Goal: Task Accomplishment & Management: Use online tool/utility

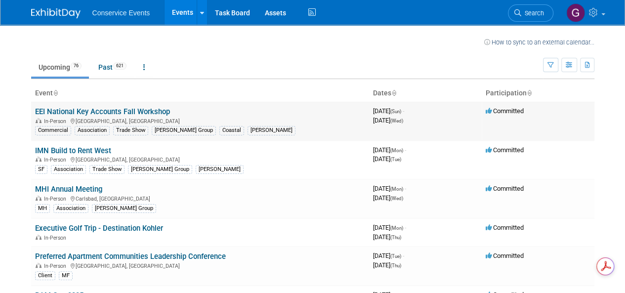
click at [150, 110] on link "EEI National Key Accounts Fall Workshop" at bounding box center [102, 111] width 135 height 9
click at [102, 147] on link "IMN Build to Rent West" at bounding box center [73, 150] width 76 height 9
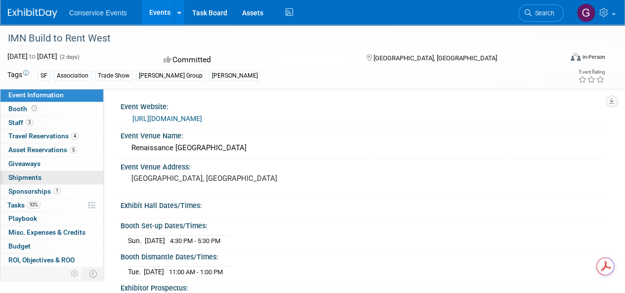
click at [35, 175] on span "Shipments 0" at bounding box center [24, 177] width 33 height 8
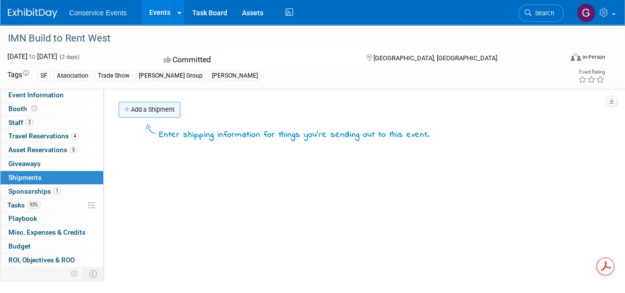
click at [142, 109] on link "Add a Shipment" at bounding box center [150, 110] width 62 height 16
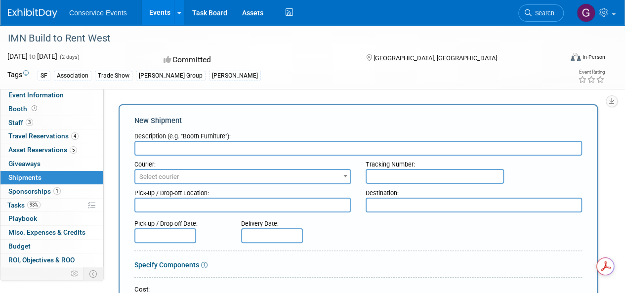
click at [168, 147] on input "text" at bounding box center [358, 148] width 448 height 15
type input "ship to"
click at [179, 175] on span "Select courier" at bounding box center [242, 177] width 214 height 14
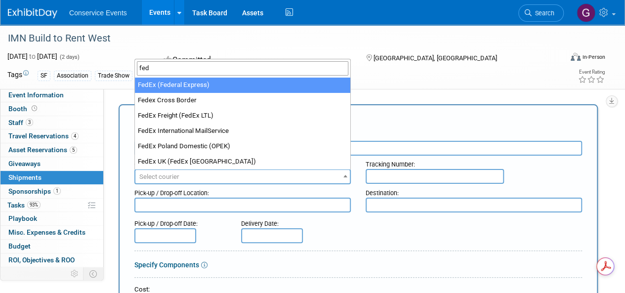
type input "fed"
select select "206"
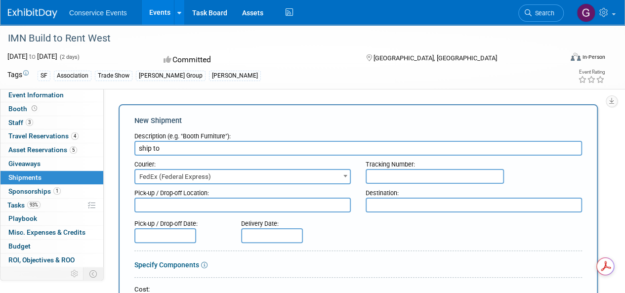
click at [379, 172] on input "text" at bounding box center [435, 176] width 138 height 15
paste input "884633815795"
type input "884633815795"
click at [230, 205] on textarea at bounding box center [242, 205] width 216 height 15
type textarea "Taylor CLE"
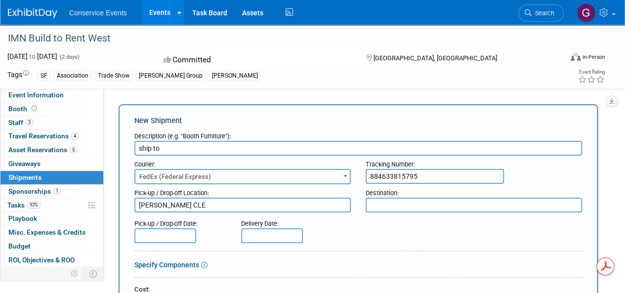
click at [409, 202] on textarea at bounding box center [474, 205] width 216 height 15
paste textarea "[GEOGRAPHIC_DATA], [GEOGRAPHIC_DATA]"
type textarea "[GEOGRAPHIC_DATA], [GEOGRAPHIC_DATA]"
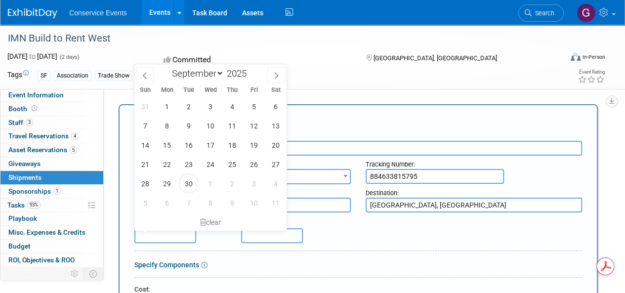
click at [182, 233] on input "text" at bounding box center [165, 235] width 62 height 15
click at [209, 165] on span "24" at bounding box center [210, 164] width 19 height 19
type input "Sep 24, 2025"
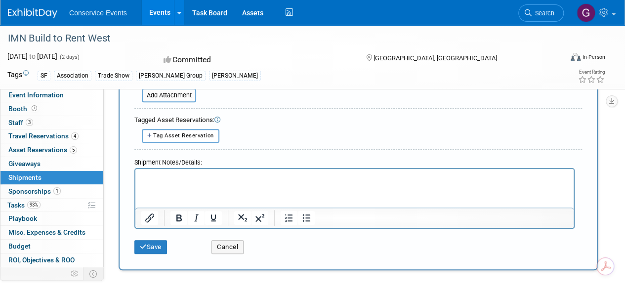
scroll to position [296, 0]
click at [158, 242] on button "Save" at bounding box center [150, 246] width 33 height 14
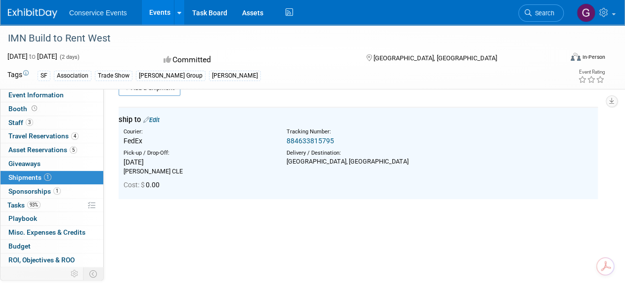
scroll to position [0, 0]
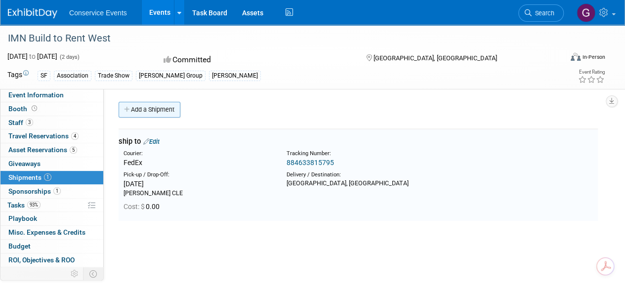
click at [155, 107] on link "Add a Shipment" at bounding box center [150, 110] width 62 height 16
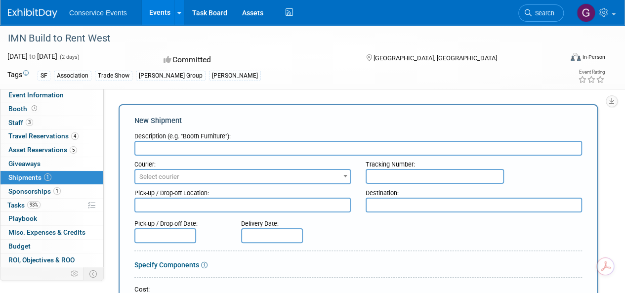
click at [192, 146] on input "text" at bounding box center [358, 148] width 448 height 15
type input "Return all properties"
click at [202, 174] on span "Select courier" at bounding box center [242, 177] width 214 height 14
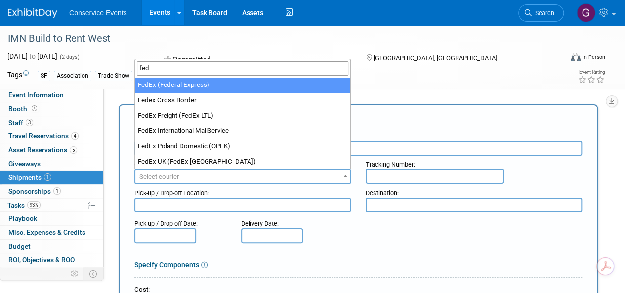
type input "fed"
select select "206"
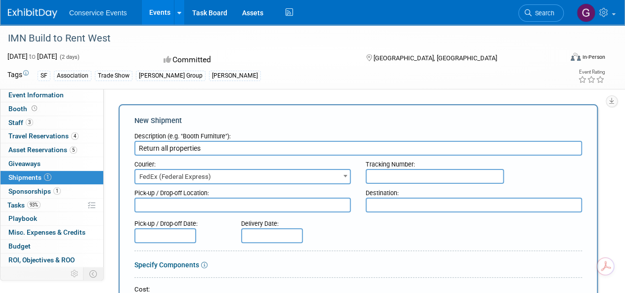
click at [377, 175] on input "text" at bounding box center [435, 176] width 138 height 15
paste input "8179 2702 5929"
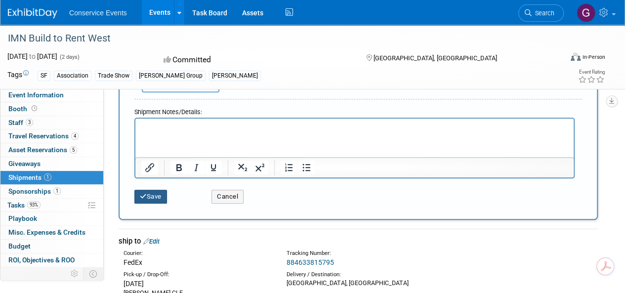
type input "8179 2702 5929"
click at [152, 195] on button "Save" at bounding box center [150, 197] width 33 height 14
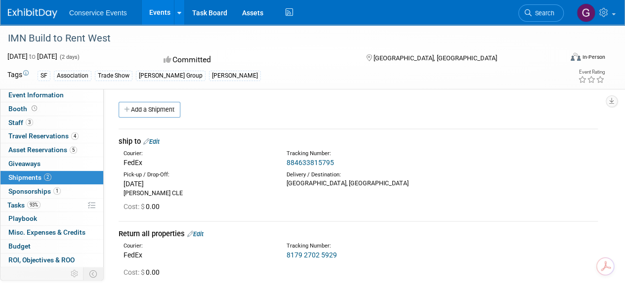
click at [150, 11] on link "Events" at bounding box center [160, 12] width 36 height 25
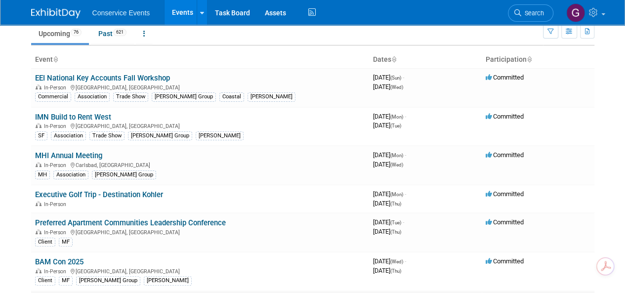
scroll to position [49, 0]
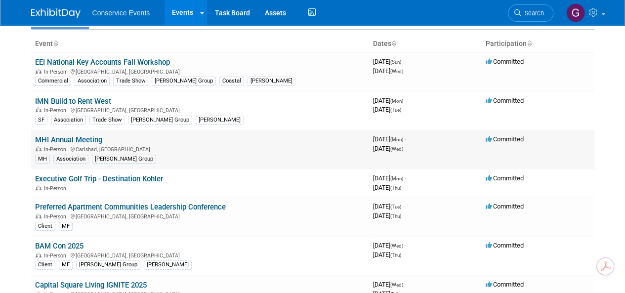
click at [86, 137] on link "MHI Annual Meeting" at bounding box center [68, 139] width 67 height 9
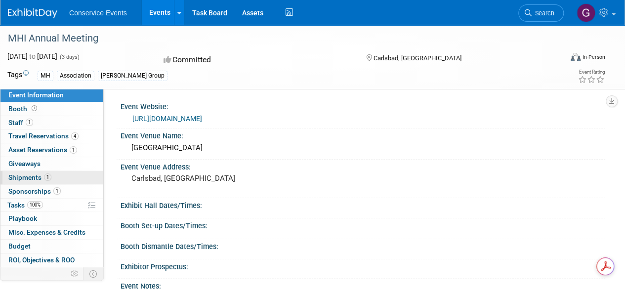
click at [30, 174] on span "Shipments 1" at bounding box center [29, 177] width 43 height 8
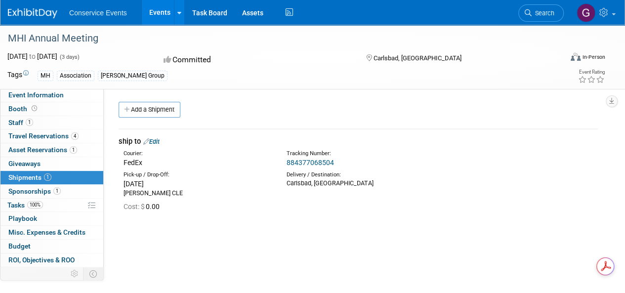
click at [160, 15] on link "Events" at bounding box center [160, 12] width 36 height 25
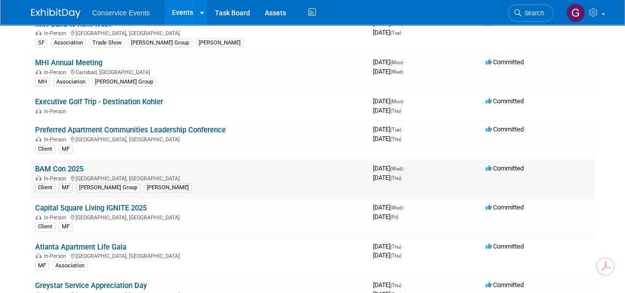
scroll to position [148, 0]
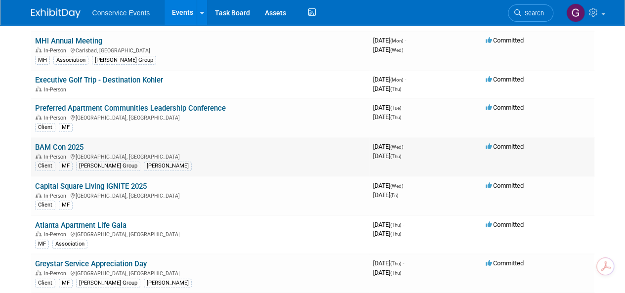
click at [60, 144] on link "BAM Con 2025" at bounding box center [59, 147] width 48 height 9
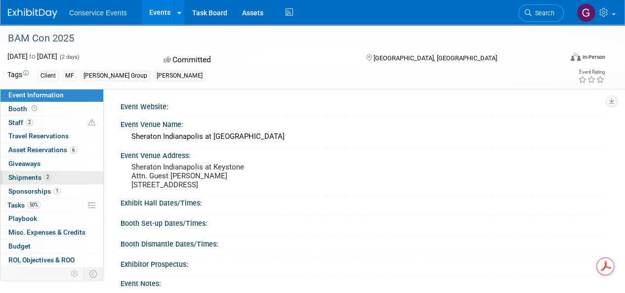
click at [28, 176] on span "Shipments 2" at bounding box center [29, 177] width 43 height 8
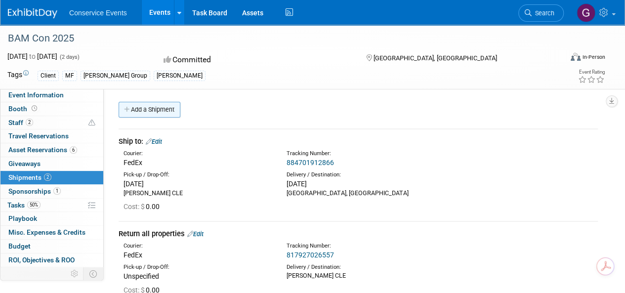
click at [165, 108] on link "Add a Shipment" at bounding box center [150, 110] width 62 height 16
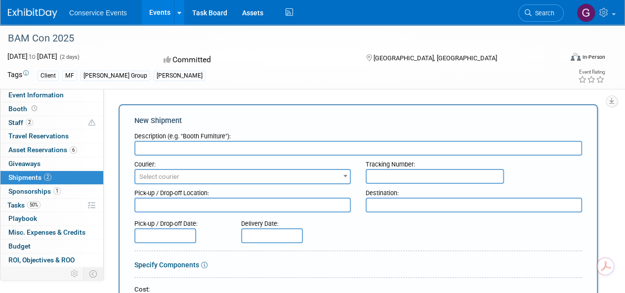
click at [235, 145] on input "text" at bounding box center [358, 148] width 448 height 15
type input "Confetti stress balls"
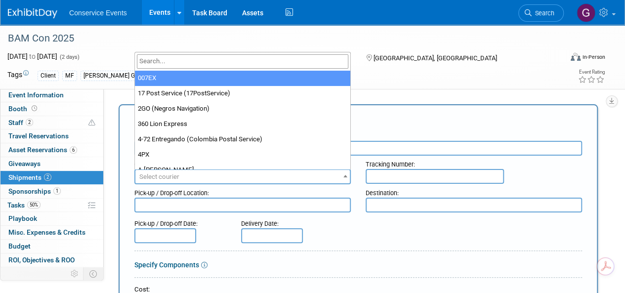
click at [243, 172] on span "Select courier" at bounding box center [242, 177] width 214 height 14
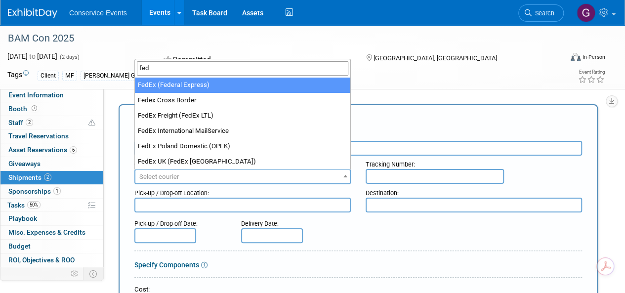
type input "fed"
select select "206"
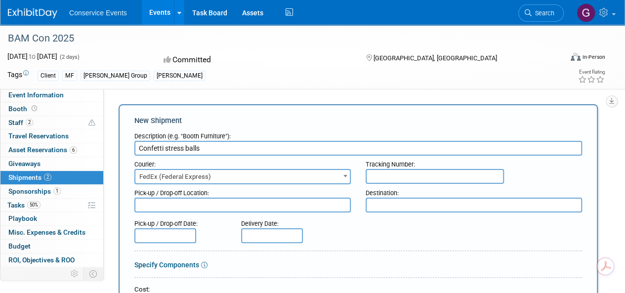
click at [378, 173] on input "text" at bounding box center [435, 176] width 138 height 15
paste input "884701912866"
type input "884701912866"
click at [372, 204] on textarea at bounding box center [474, 205] width 216 height 15
paste textarea "[GEOGRAPHIC_DATA], [GEOGRAPHIC_DATA]"
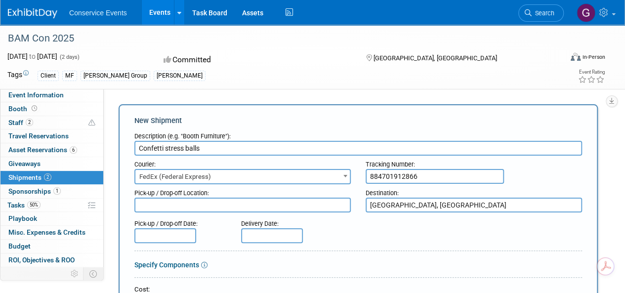
type textarea "[GEOGRAPHIC_DATA], [GEOGRAPHIC_DATA]"
click at [264, 203] on textarea at bounding box center [242, 205] width 216 height 15
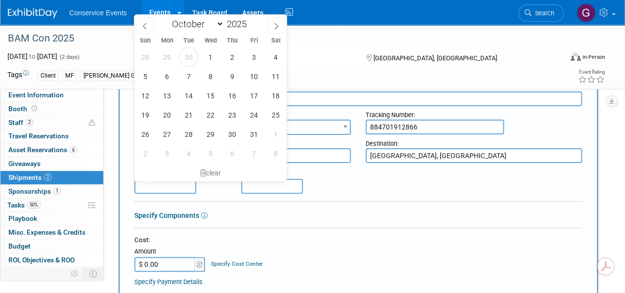
click at [184, 182] on input "text" at bounding box center [165, 186] width 62 height 15
click at [146, 24] on icon at bounding box center [144, 26] width 7 height 7
select select "8"
click at [250, 115] on span "26" at bounding box center [253, 114] width 19 height 19
click at [361, 182] on div "Pick-up / Drop-off Date: Sep 26, 2025 Delivery Date:" at bounding box center [358, 179] width 462 height 28
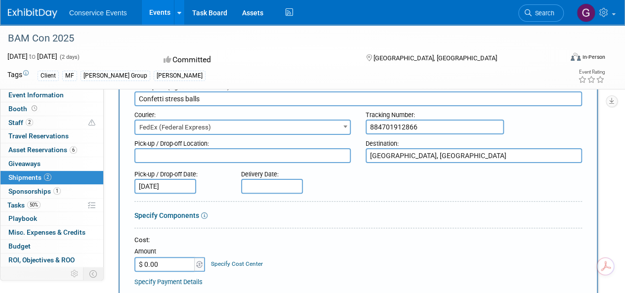
click at [179, 183] on input "Sep 26, 2025" at bounding box center [165, 186] width 62 height 15
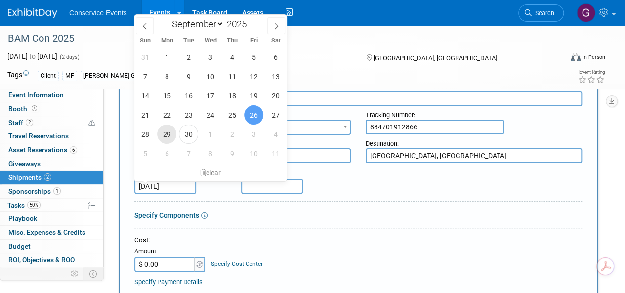
click at [170, 137] on span "29" at bounding box center [166, 133] width 19 height 19
type input "Sep 29, 2025"
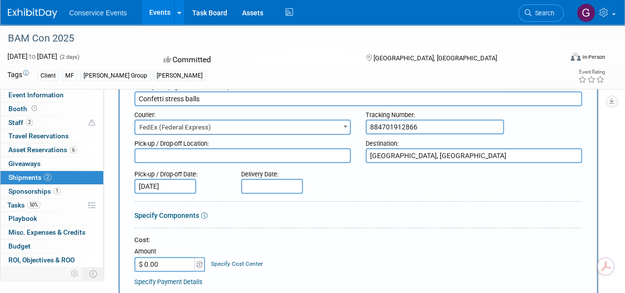
click at [267, 182] on input "text" at bounding box center [272, 186] width 62 height 15
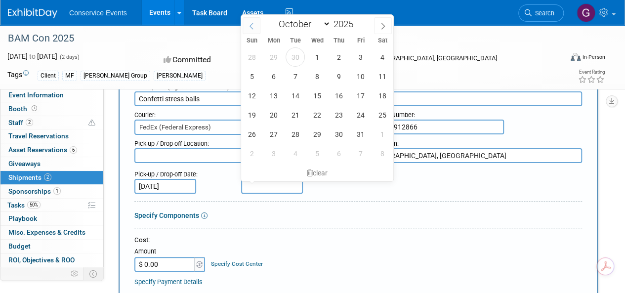
click at [250, 25] on icon at bounding box center [251, 26] width 7 height 7
select select "8"
click at [293, 133] on span "30" at bounding box center [295, 133] width 19 height 19
type input "Sep 30, 2025"
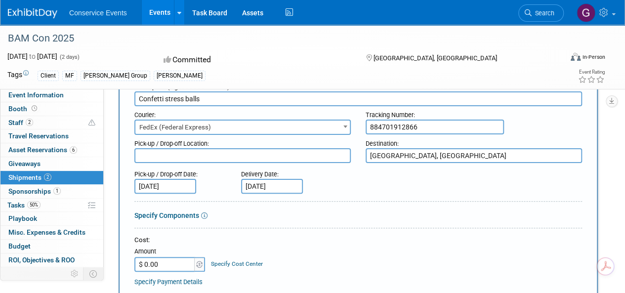
click at [338, 178] on div "Delivery Date:" at bounding box center [291, 171] width 101 height 13
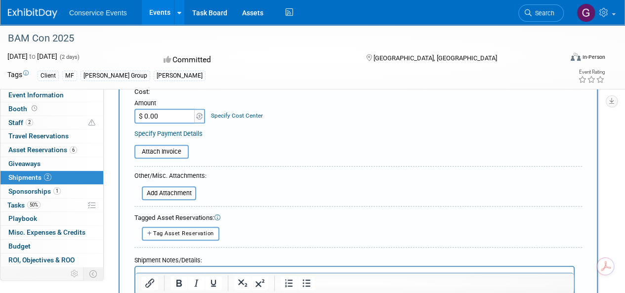
scroll to position [0, 0]
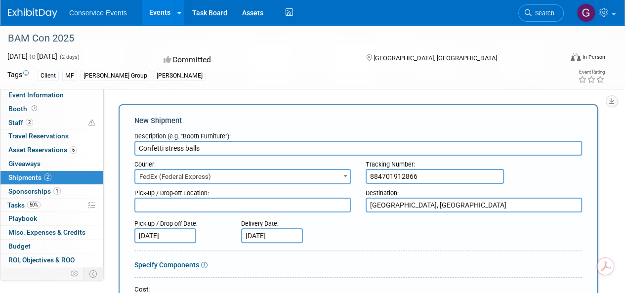
drag, startPoint x: 426, startPoint y: 173, endPoint x: 352, endPoint y: 174, distance: 73.6
click at [352, 174] on div "Courier: 007EX 17 Post Service (17PostService) 2GO (Negros Navigation) 360 Lion…" at bounding box center [358, 170] width 462 height 29
paste input "55990805"
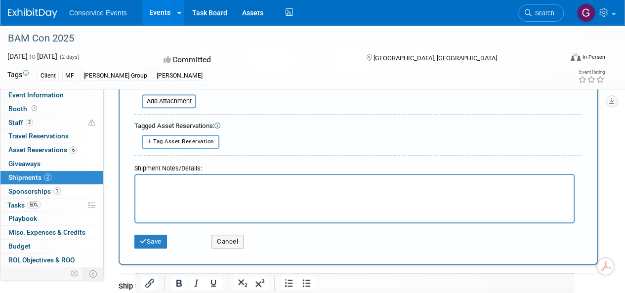
scroll to position [296, 0]
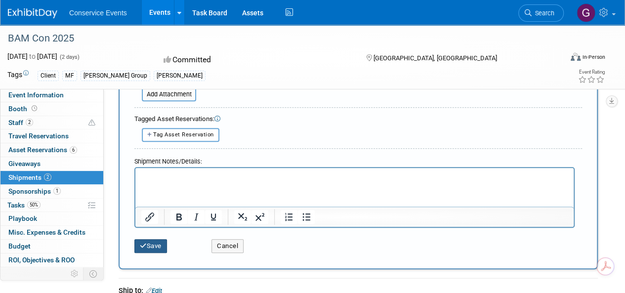
type input "884755990805"
click at [154, 242] on button "Save" at bounding box center [150, 246] width 33 height 14
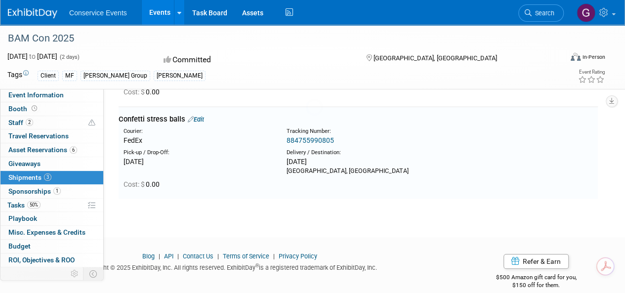
scroll to position [198, 0]
click at [158, 8] on link "Events" at bounding box center [160, 12] width 36 height 25
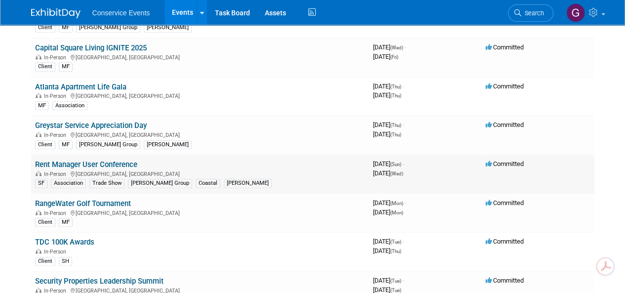
scroll to position [296, 0]
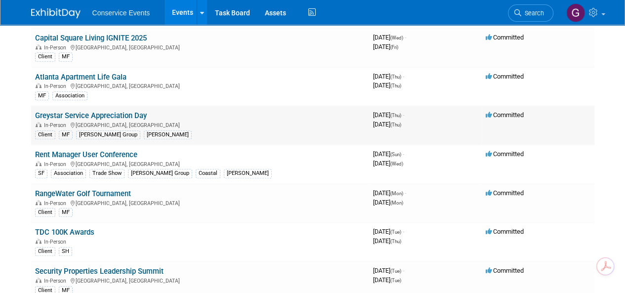
click at [91, 111] on link "Greystar Service Appreciation Day" at bounding box center [91, 115] width 112 height 9
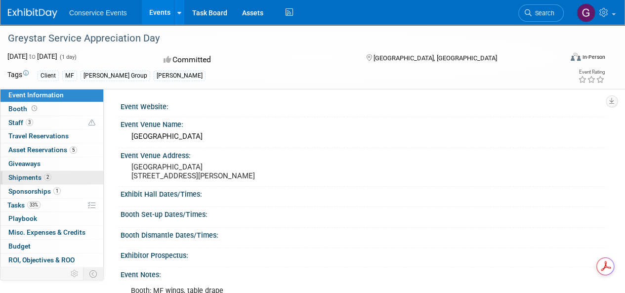
click at [40, 175] on span "Shipments 2" at bounding box center [29, 177] width 43 height 8
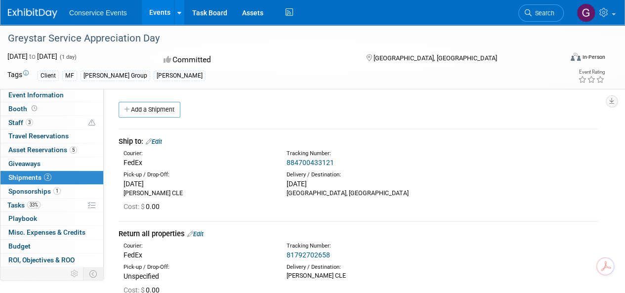
click at [159, 14] on link "Events" at bounding box center [160, 12] width 36 height 25
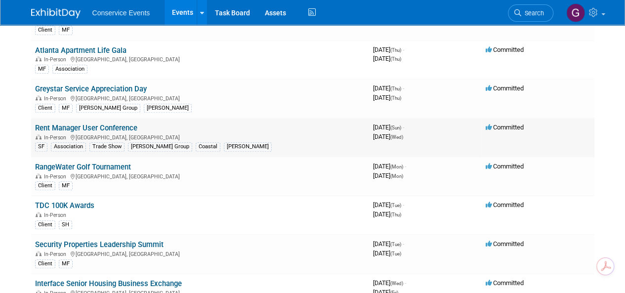
scroll to position [346, 0]
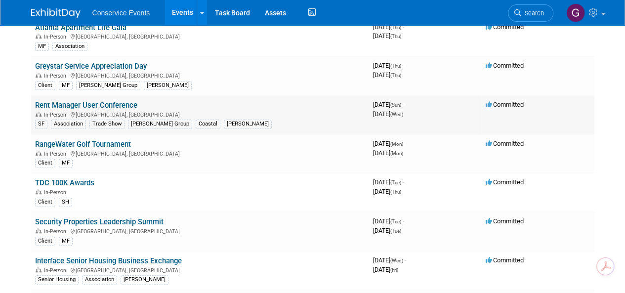
click at [116, 101] on link "Rent Manager User Conference" at bounding box center [86, 105] width 102 height 9
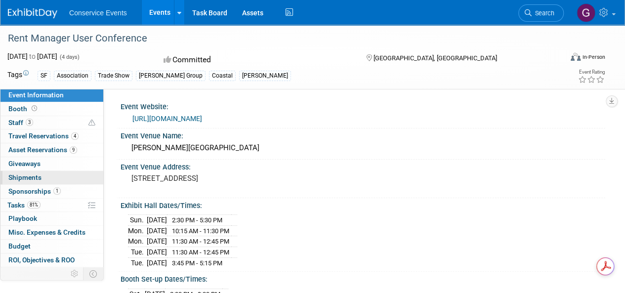
click at [33, 175] on span "Shipments 0" at bounding box center [24, 177] width 33 height 8
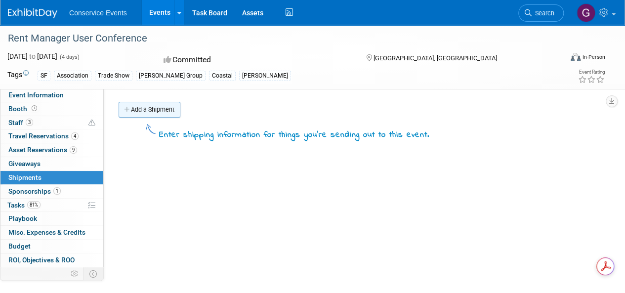
click at [144, 105] on link "Add a Shipment" at bounding box center [150, 110] width 62 height 16
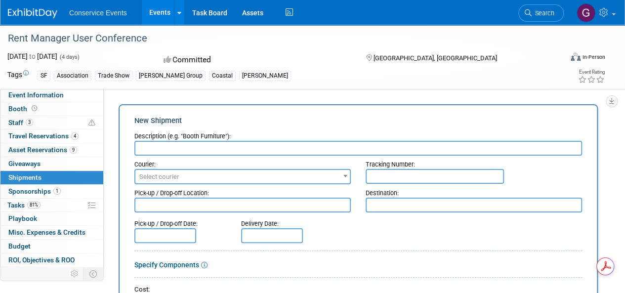
click at [397, 175] on input "text" at bounding box center [435, 176] width 138 height 15
paste input "CLE315389"
type input "CLE315389"
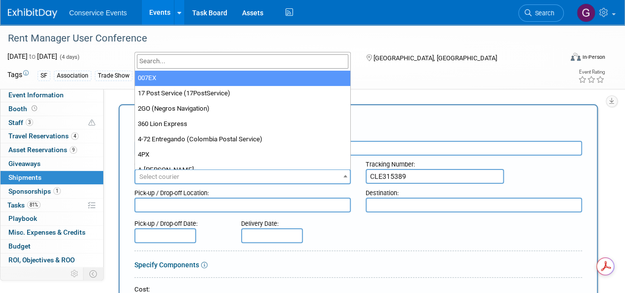
click at [261, 172] on span "Select courier" at bounding box center [242, 177] width 214 height 14
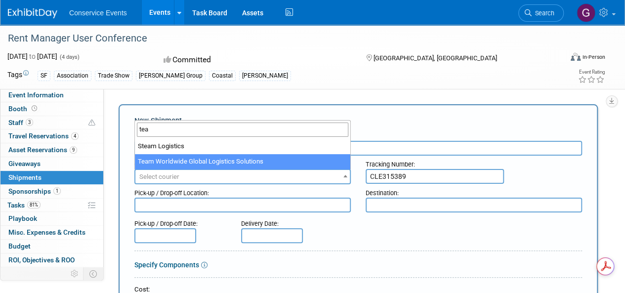
type input "tea"
select select "569"
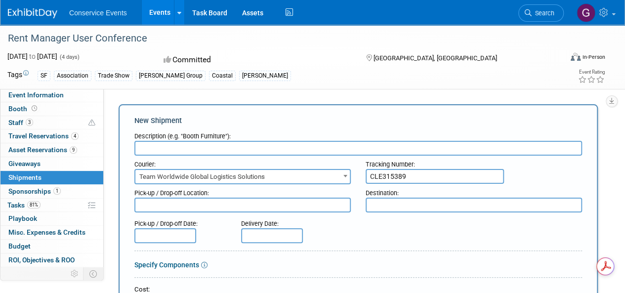
click at [206, 144] on input "text" at bounding box center [358, 148] width 448 height 15
type input "Ship to"
click at [221, 205] on textarea at bounding box center [242, 205] width 216 height 15
type textarea "Taylor CLE"
click at [371, 203] on textarea at bounding box center [474, 205] width 216 height 15
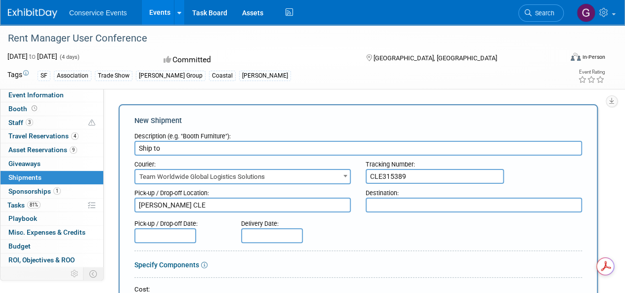
paste textarea "[GEOGRAPHIC_DATA], [GEOGRAPHIC_DATA]"
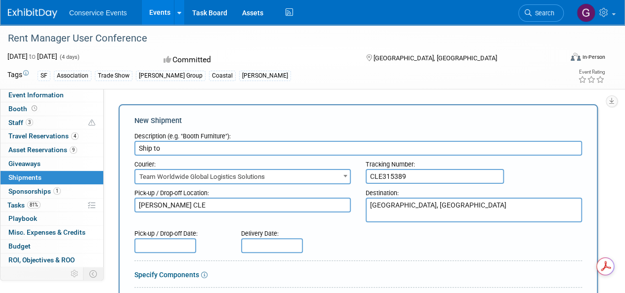
click at [360, 244] on div "Pick-up / Drop-off Date: Delivery Date:" at bounding box center [358, 239] width 462 height 28
click at [368, 214] on textarea "San Diego, CA" at bounding box center [474, 210] width 216 height 25
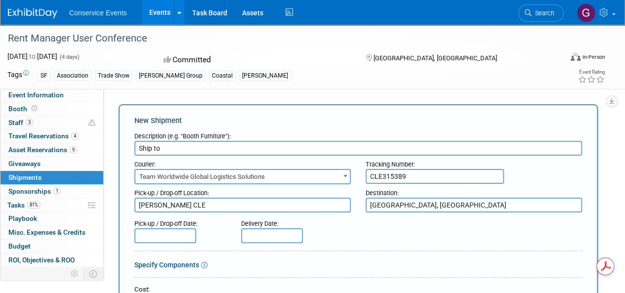
type textarea "San Diego, CA"
click at [171, 236] on input "text" at bounding box center [165, 235] width 62 height 15
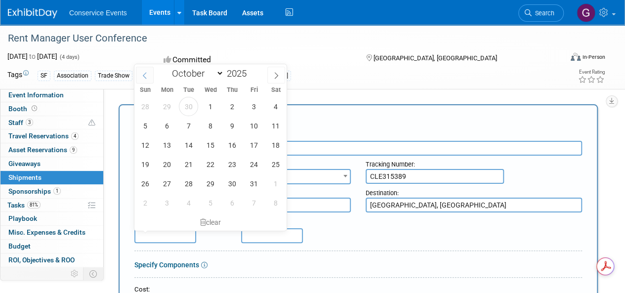
click at [147, 74] on icon at bounding box center [144, 75] width 7 height 7
select select "8"
click at [193, 165] on span "23" at bounding box center [188, 164] width 19 height 19
type input "Sep 23, 2025"
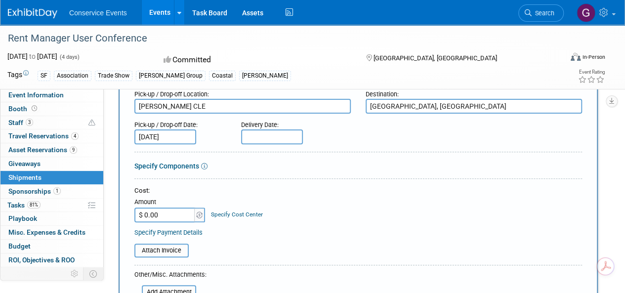
scroll to position [198, 0]
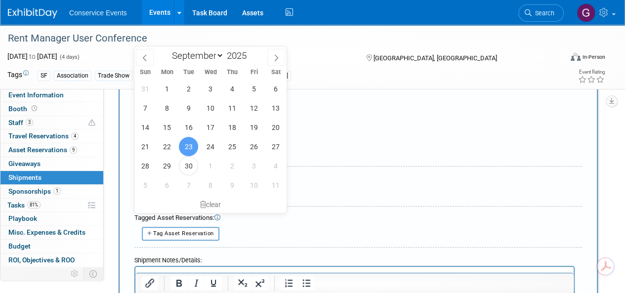
click at [329, 69] on div "Tags SF Association Trade Show Taylor Group Coastal Mobly" at bounding box center [254, 75] width 495 height 15
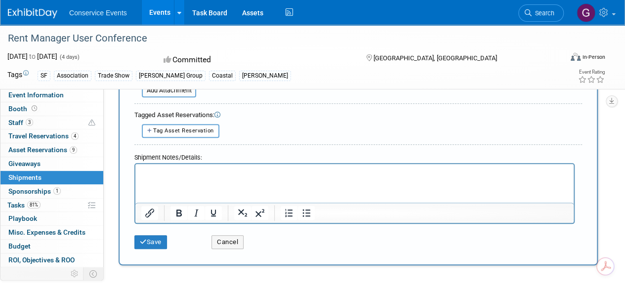
scroll to position [247, 0]
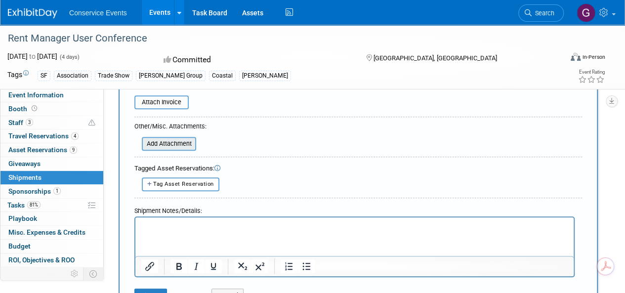
click at [162, 137] on div "Add Attachment" at bounding box center [169, 144] width 54 height 14
click at [162, 140] on input "file" at bounding box center [137, 144] width 118 height 12
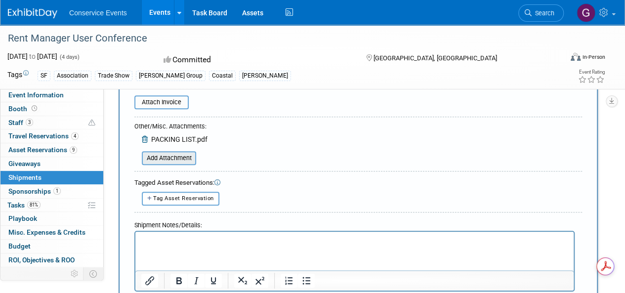
click at [172, 159] on input "file" at bounding box center [137, 158] width 118 height 12
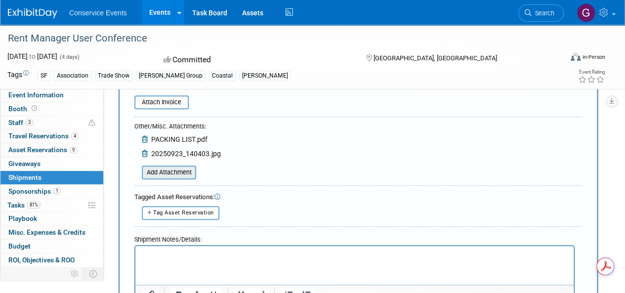
click at [170, 173] on input "file" at bounding box center [137, 172] width 118 height 12
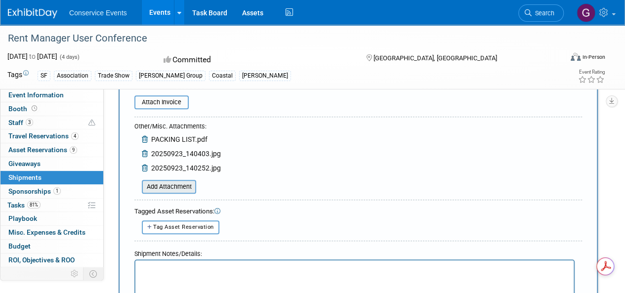
click at [176, 186] on input "file" at bounding box center [137, 187] width 118 height 12
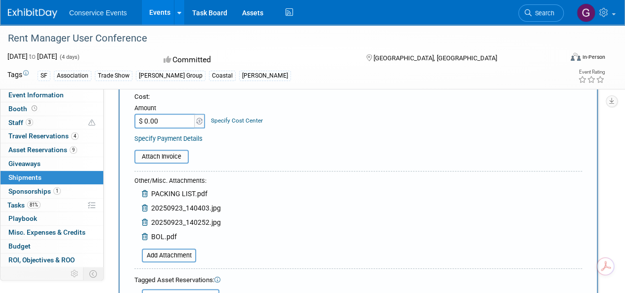
scroll to position [389, 0]
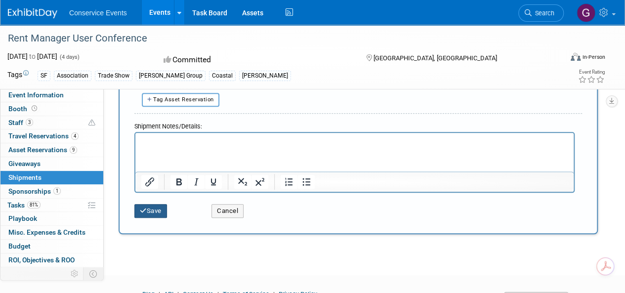
click at [150, 209] on button "Save" at bounding box center [150, 211] width 33 height 14
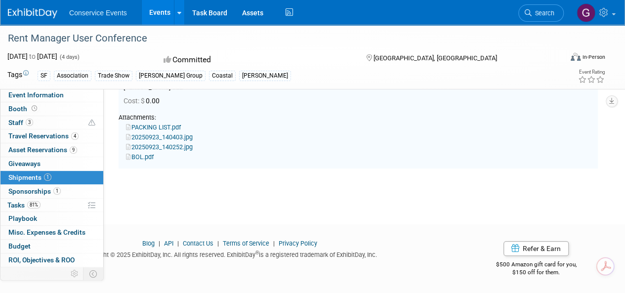
scroll to position [0, 0]
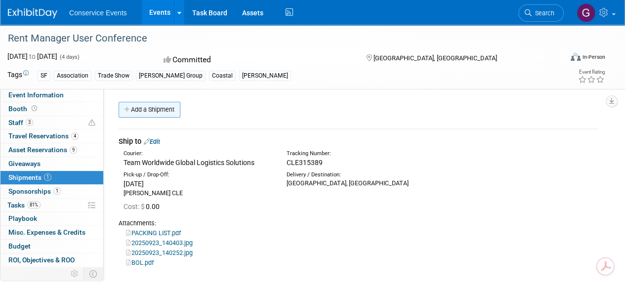
click at [168, 112] on link "Add a Shipment" at bounding box center [150, 110] width 62 height 16
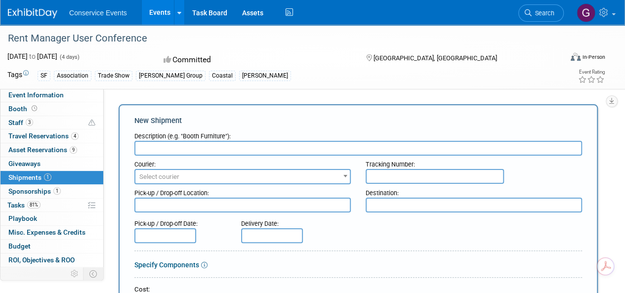
click at [198, 148] on input "text" at bounding box center [358, 148] width 448 height 15
type input "return all properties"
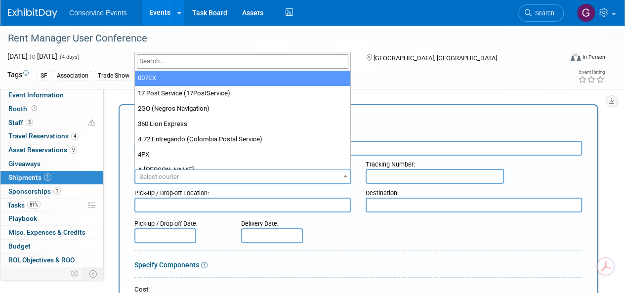
click at [215, 175] on span "Select courier" at bounding box center [242, 177] width 214 height 14
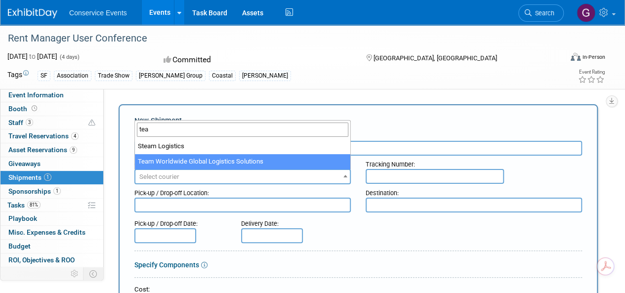
type input "tea"
select select "569"
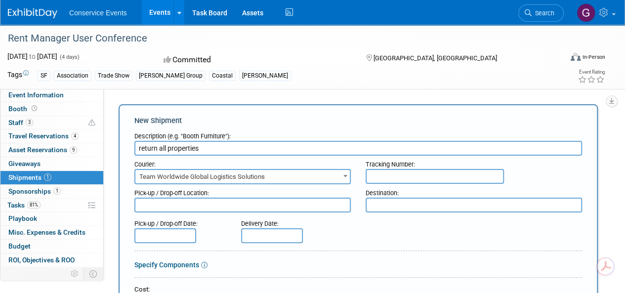
click at [379, 202] on textarea at bounding box center [474, 205] width 216 height 15
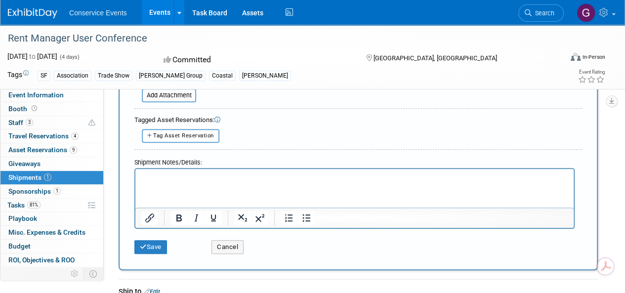
scroll to position [395, 0]
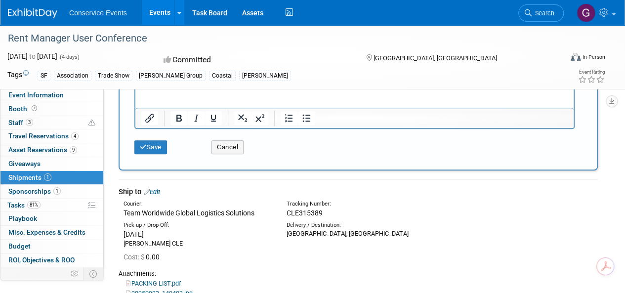
type textarea "Taylor C:LE"
drag, startPoint x: 323, startPoint y: 211, endPoint x: 288, endPoint y: 211, distance: 35.1
click at [288, 211] on div "CLE315389" at bounding box center [381, 213] width 189 height 10
copy span "CLE315389"
click at [288, 211] on span "CLE315389" at bounding box center [305, 213] width 36 height 8
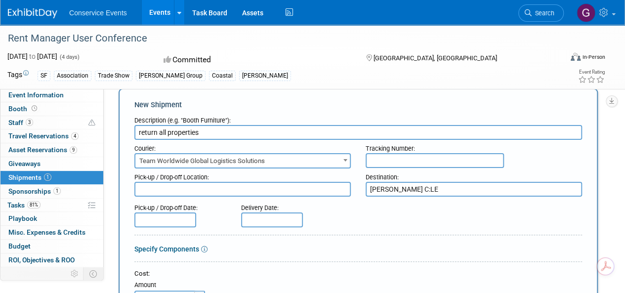
scroll to position [0, 0]
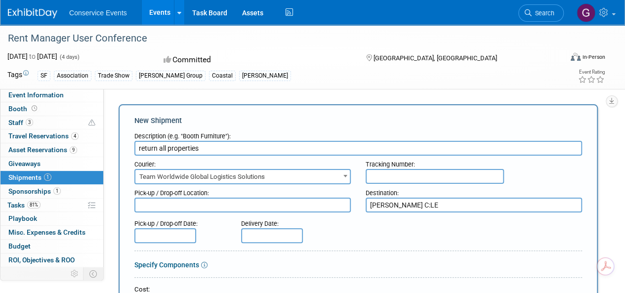
click at [376, 178] on input "text" at bounding box center [435, 176] width 138 height 15
paste input "CLE315389"
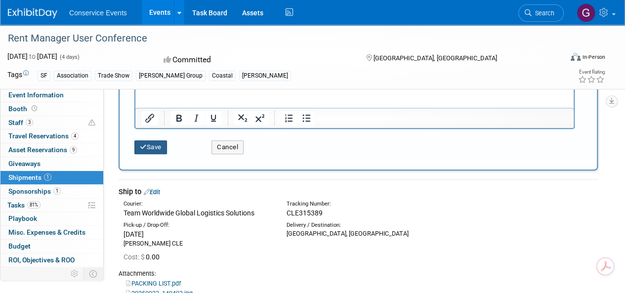
type input "CLE315389R"
click at [154, 147] on button "Save" at bounding box center [150, 147] width 33 height 14
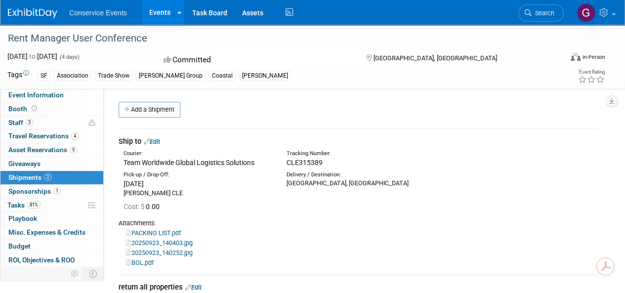
scroll to position [99, 0]
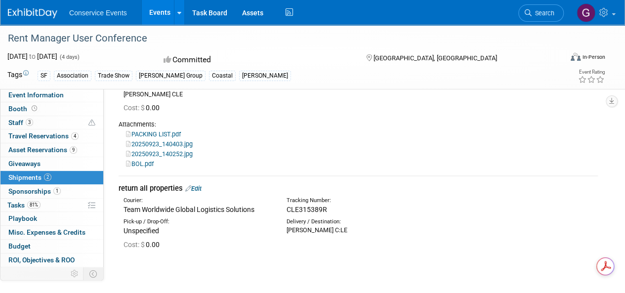
click at [155, 7] on link "Events" at bounding box center [160, 12] width 36 height 25
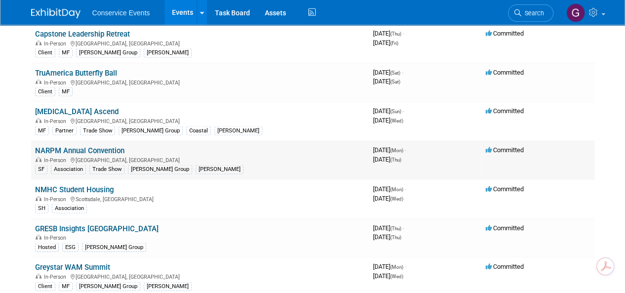
scroll to position [939, 0]
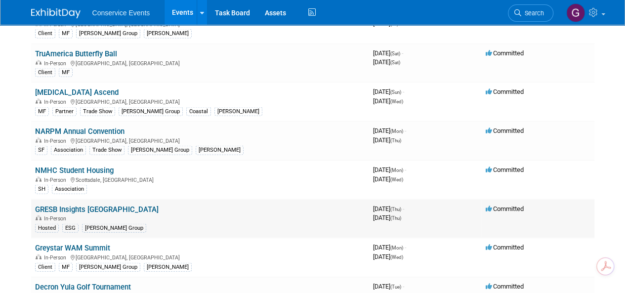
click at [109, 205] on link "GRESB Insights [GEOGRAPHIC_DATA]" at bounding box center [97, 209] width 124 height 9
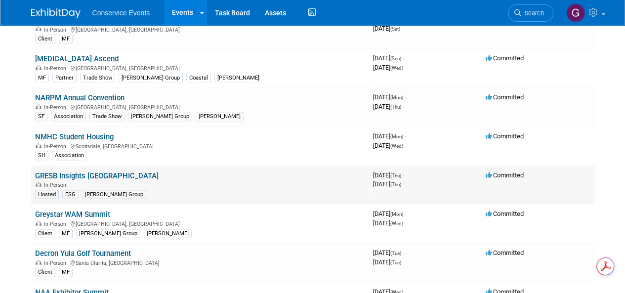
scroll to position [988, 0]
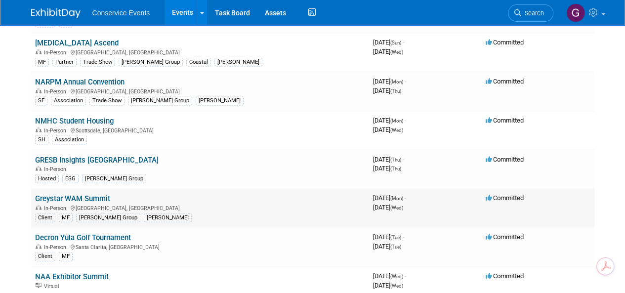
click at [102, 194] on link "Greystar WAM Summit" at bounding box center [72, 198] width 75 height 9
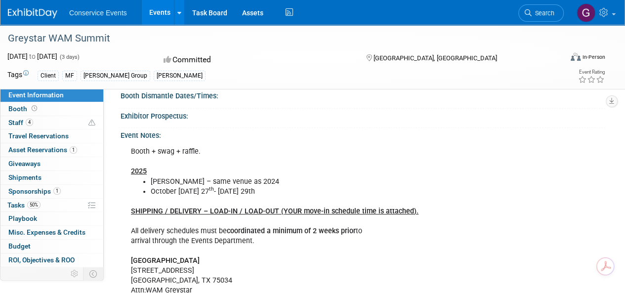
scroll to position [148, 0]
click at [49, 150] on span "Asset Reservations 1" at bounding box center [42, 150] width 69 height 8
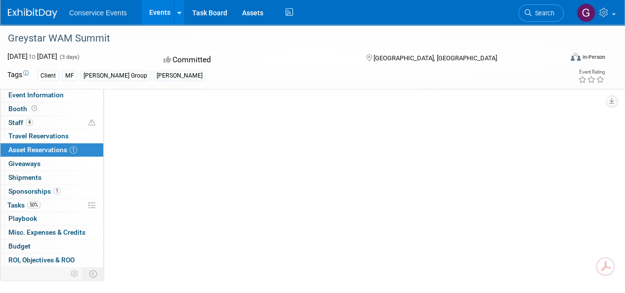
scroll to position [0, 0]
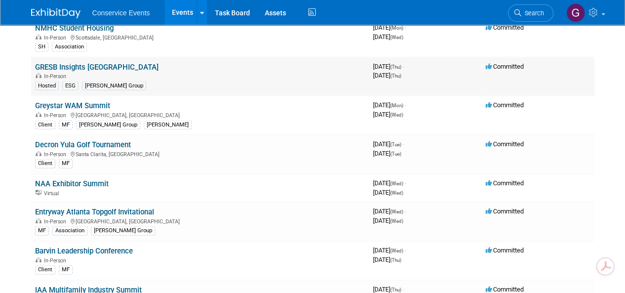
scroll to position [1087, 0]
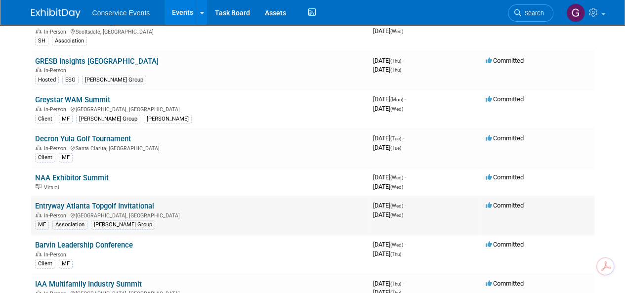
click at [136, 202] on link "Entryway Atlanta Topgolf Invitational" at bounding box center [94, 206] width 119 height 9
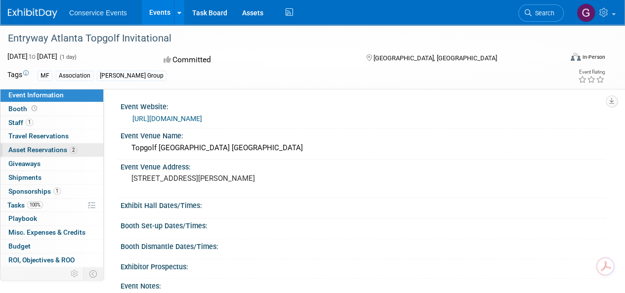
click at [37, 150] on span "Asset Reservations 2" at bounding box center [42, 150] width 69 height 8
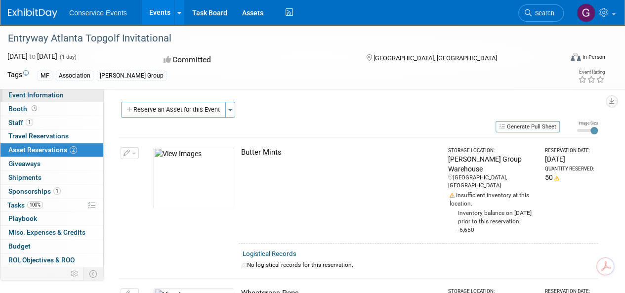
click at [39, 89] on link "Event Information" at bounding box center [51, 94] width 103 height 13
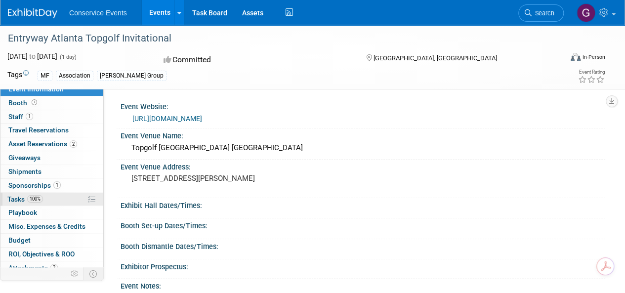
scroll to position [25, 0]
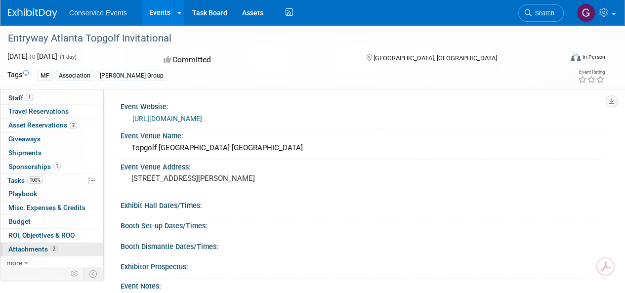
click at [32, 245] on span "Attachments 2" at bounding box center [32, 249] width 49 height 8
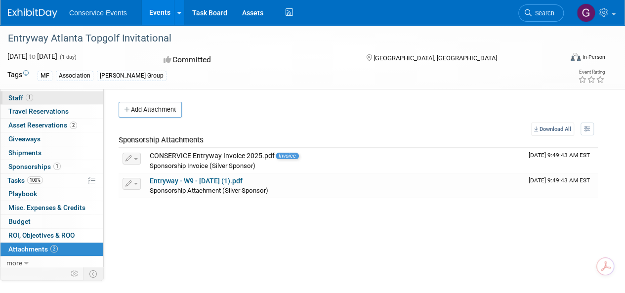
click at [15, 96] on span "Staff 1" at bounding box center [20, 98] width 25 height 8
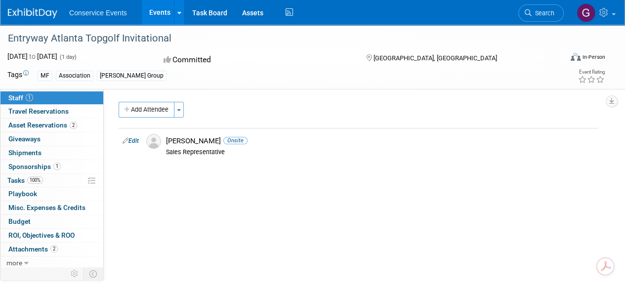
click at [162, 8] on link "Events" at bounding box center [160, 12] width 36 height 25
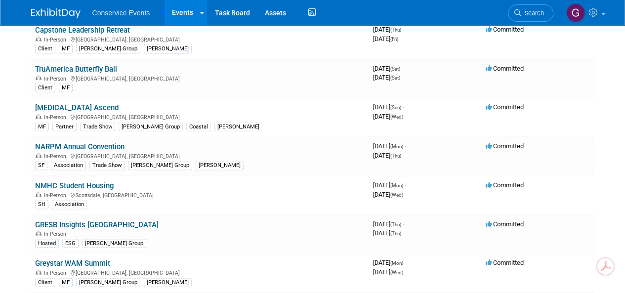
scroll to position [939, 0]
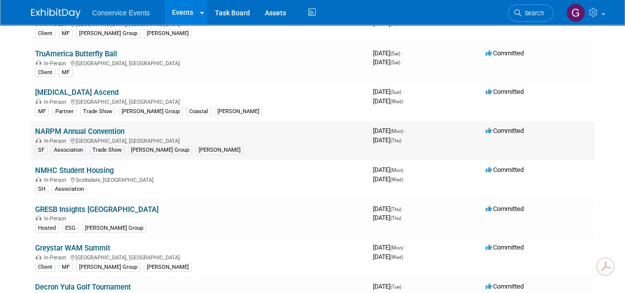
click at [103, 127] on link "NARPM Annual Convention" at bounding box center [79, 131] width 89 height 9
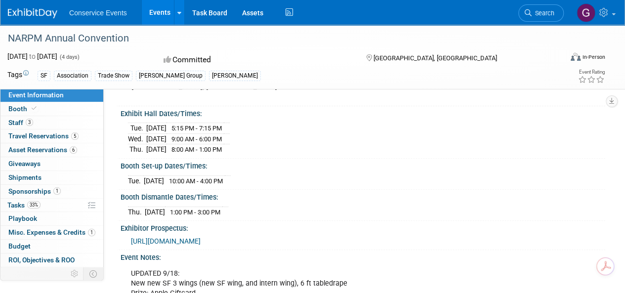
scroll to position [99, 0]
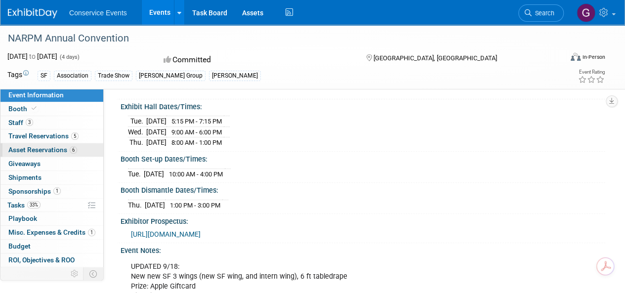
click at [54, 149] on span "Asset Reservations 6" at bounding box center [42, 150] width 69 height 8
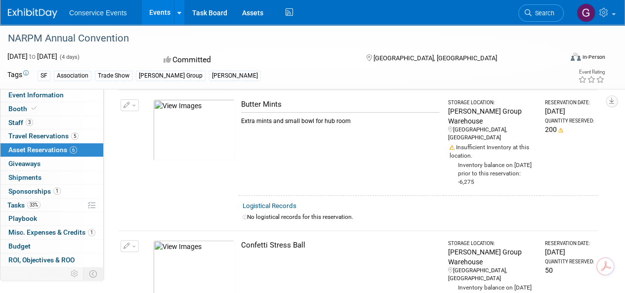
scroll to position [0, 0]
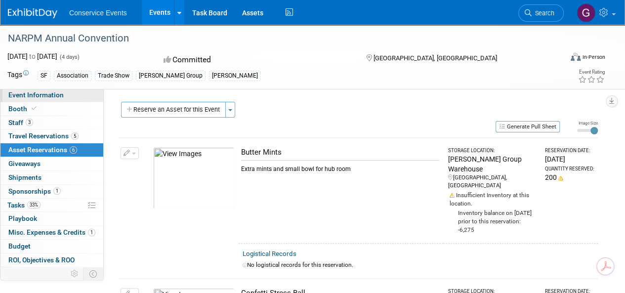
click at [47, 93] on span "Event Information" at bounding box center [35, 95] width 55 height 8
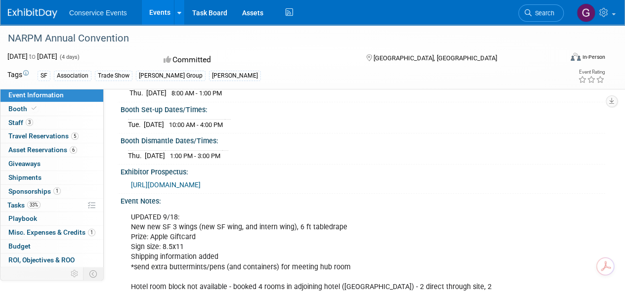
scroll to position [198, 0]
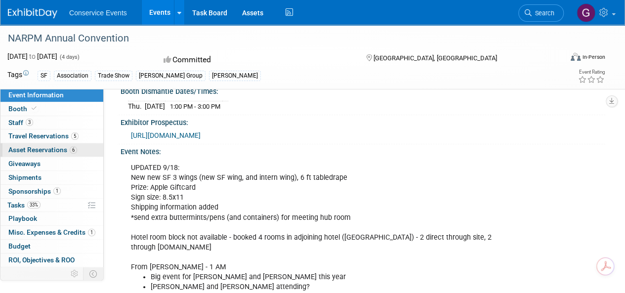
click at [40, 150] on span "Asset Reservations 6" at bounding box center [42, 150] width 69 height 8
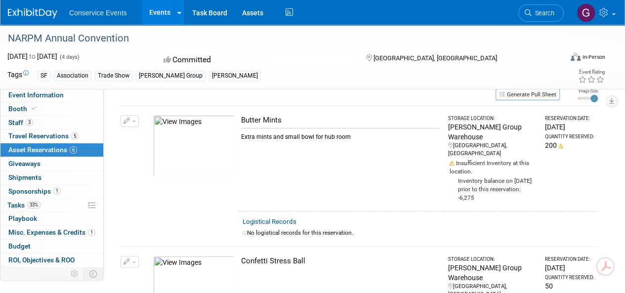
scroll to position [0, 0]
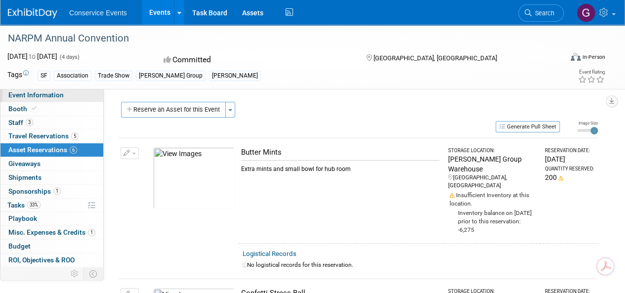
click at [27, 96] on span "Event Information" at bounding box center [35, 95] width 55 height 8
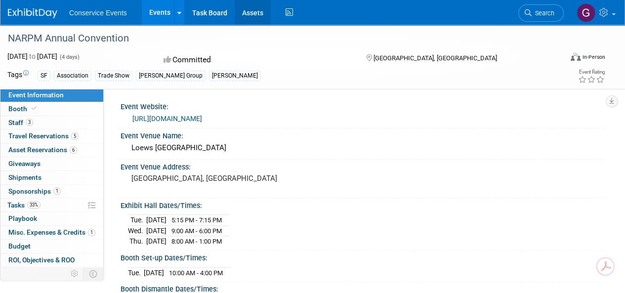
click at [250, 14] on link "Assets" at bounding box center [253, 12] width 36 height 25
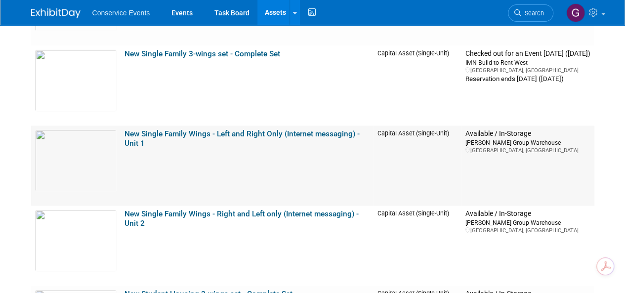
scroll to position [11856, 0]
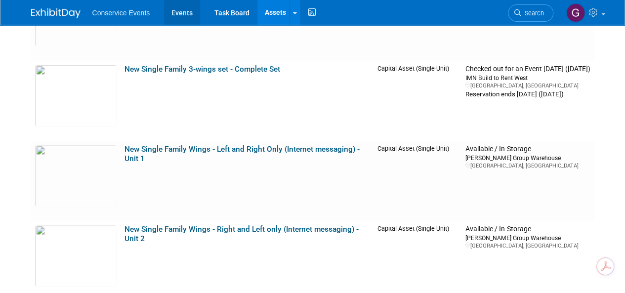
click at [189, 14] on link "Events" at bounding box center [182, 12] width 36 height 25
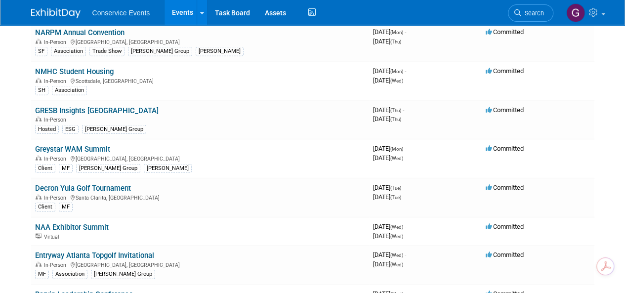
scroll to position [988, 0]
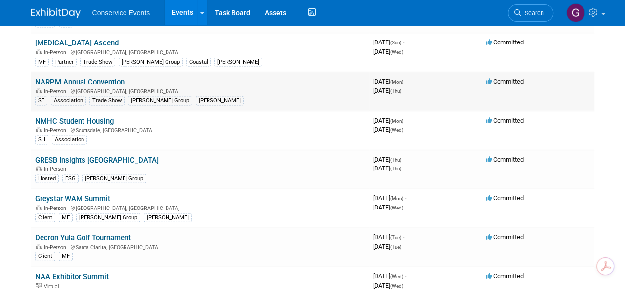
click at [96, 79] on link "NARPM Annual Convention" at bounding box center [79, 82] width 89 height 9
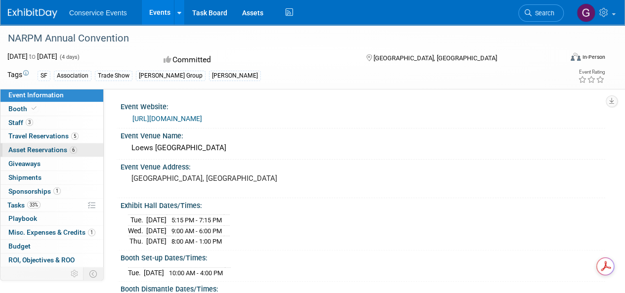
click at [49, 148] on span "Asset Reservations 6" at bounding box center [42, 150] width 69 height 8
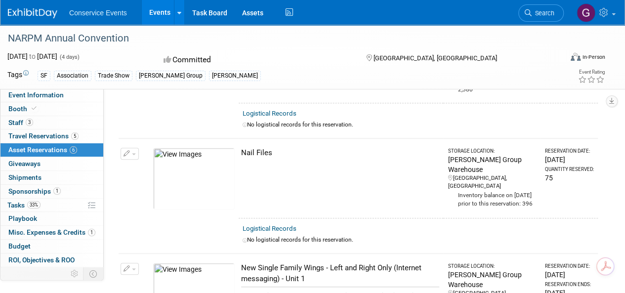
scroll to position [395, 0]
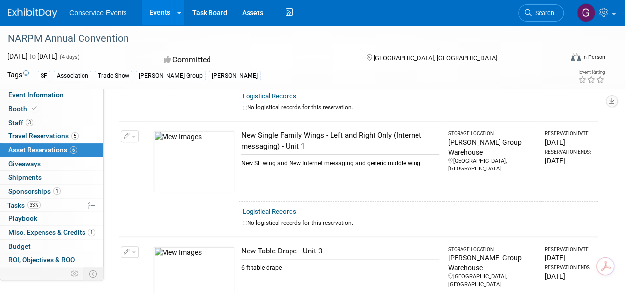
click at [210, 144] on img at bounding box center [194, 161] width 82 height 62
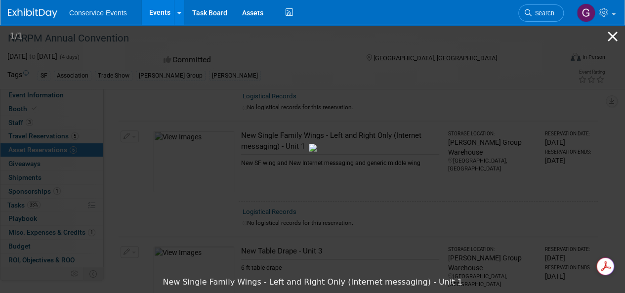
click at [609, 39] on button "Close gallery" at bounding box center [612, 36] width 25 height 23
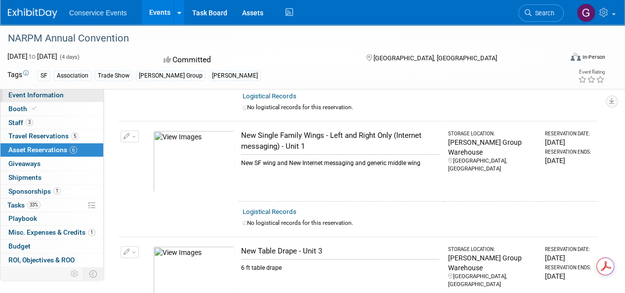
click at [42, 92] on span "Event Information" at bounding box center [35, 95] width 55 height 8
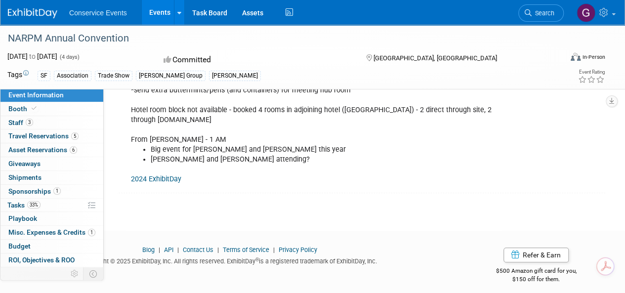
scroll to position [328, 0]
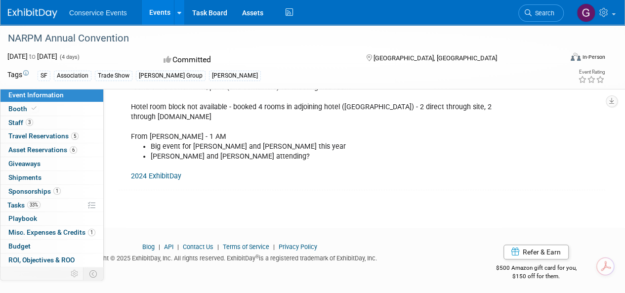
click at [29, 96] on span "Event Information" at bounding box center [35, 95] width 55 height 8
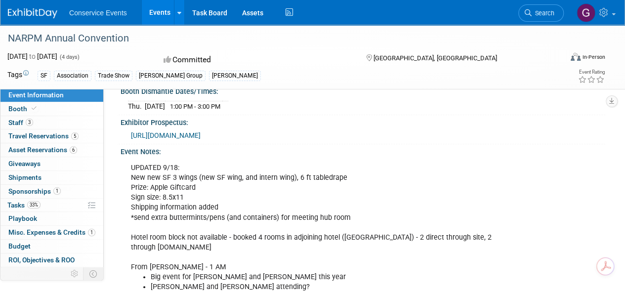
scroll to position [25, 0]
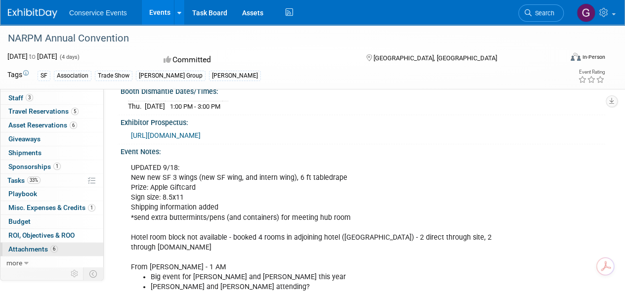
click at [23, 245] on span "Attachments 6" at bounding box center [32, 249] width 49 height 8
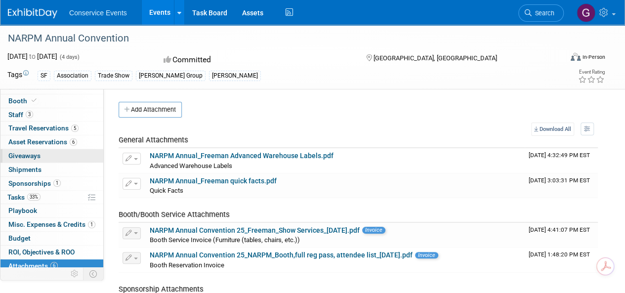
scroll to position [0, 0]
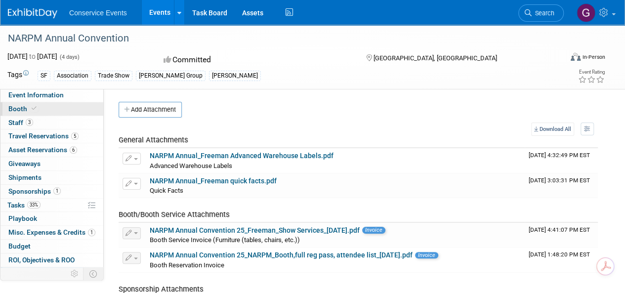
click at [27, 106] on span "Booth" at bounding box center [23, 109] width 30 height 8
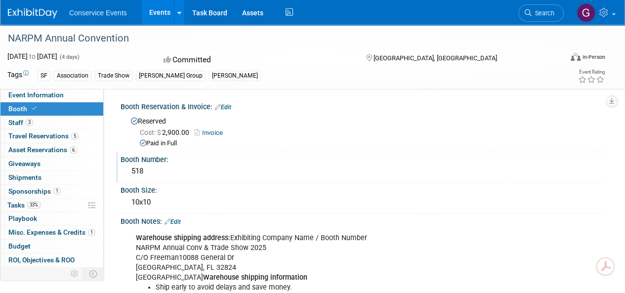
drag, startPoint x: 147, startPoint y: 168, endPoint x: 133, endPoint y: 170, distance: 13.9
click at [133, 170] on div "518" at bounding box center [363, 171] width 470 height 15
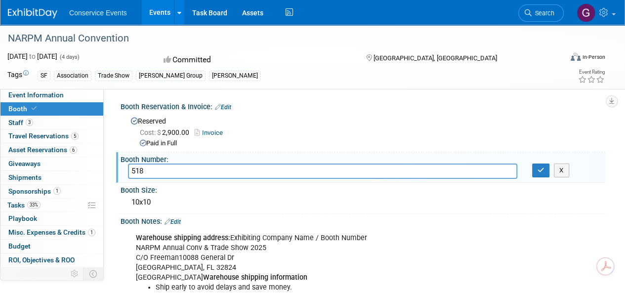
drag, startPoint x: 150, startPoint y: 169, endPoint x: 131, endPoint y: 168, distance: 18.3
click at [131, 168] on input "518" at bounding box center [322, 171] width 389 height 15
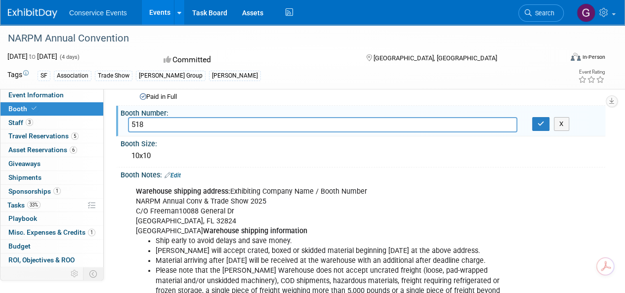
scroll to position [99, 0]
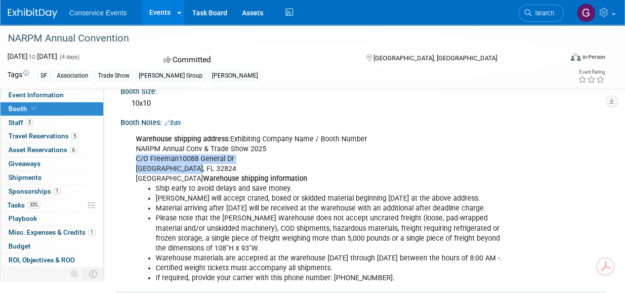
drag, startPoint x: 136, startPoint y: 156, endPoint x: 197, endPoint y: 165, distance: 60.9
click at [197, 165] on div "Warehouse shipping address: Exhibiting Company Name / Booth Number NARPM Annual…" at bounding box center [319, 208] width 380 height 159
copy div "C/O Freeman10088 General Dr Orlando, FL 32824"
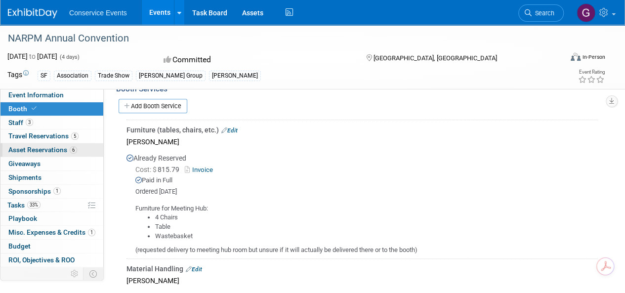
scroll to position [247, 0]
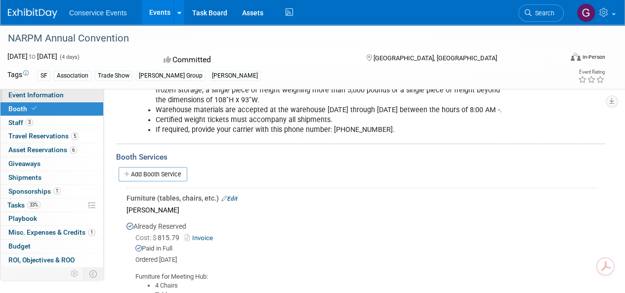
click at [44, 96] on span "Event Information" at bounding box center [35, 95] width 55 height 8
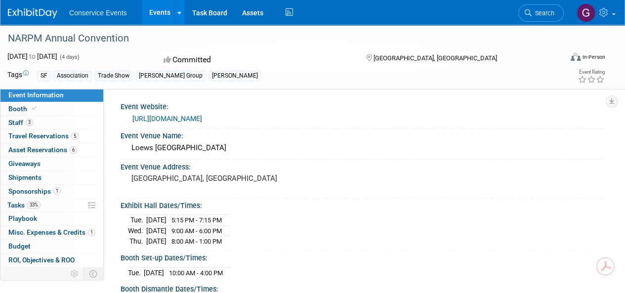
scroll to position [0, 0]
click at [24, 120] on span "Staff 3" at bounding box center [20, 123] width 25 height 8
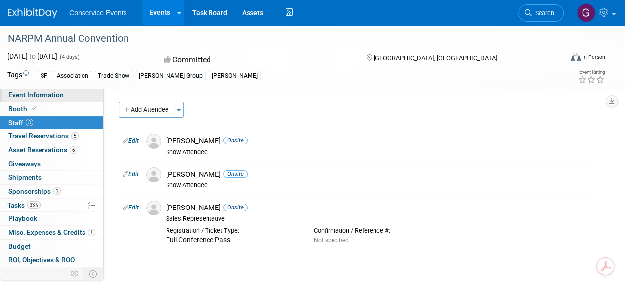
click at [24, 94] on span "Event Information" at bounding box center [35, 95] width 55 height 8
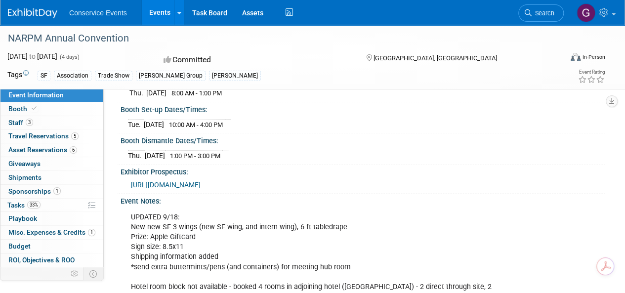
scroll to position [25, 0]
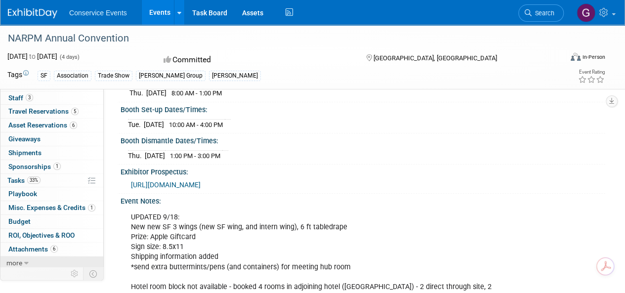
click at [28, 260] on icon at bounding box center [26, 263] width 4 height 7
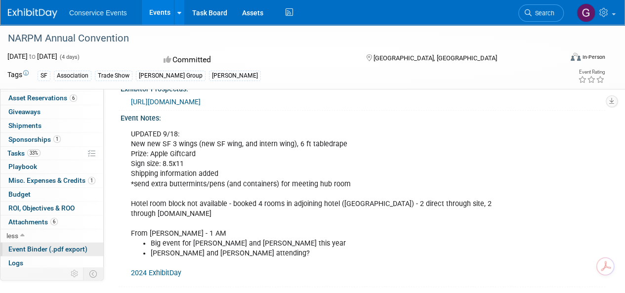
scroll to position [247, 0]
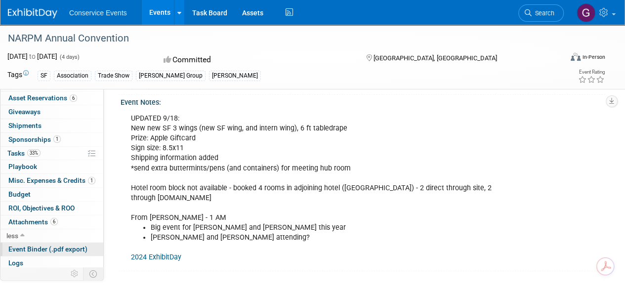
click at [22, 247] on span "Event Binder (.pdf export)" at bounding box center [47, 249] width 79 height 8
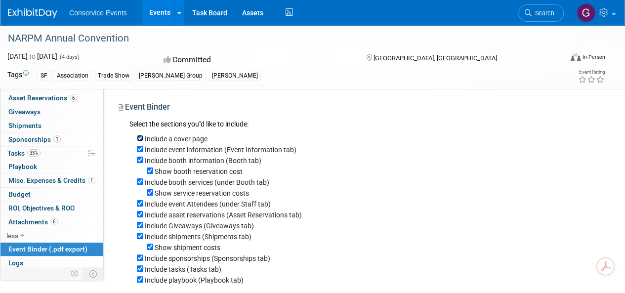
click at [139, 138] on input "Include a cover page" at bounding box center [140, 138] width 6 height 6
checkbox input "false"
click at [139, 183] on input "Include booth services (under Booth tab)" at bounding box center [140, 181] width 6 height 6
checkbox input "false"
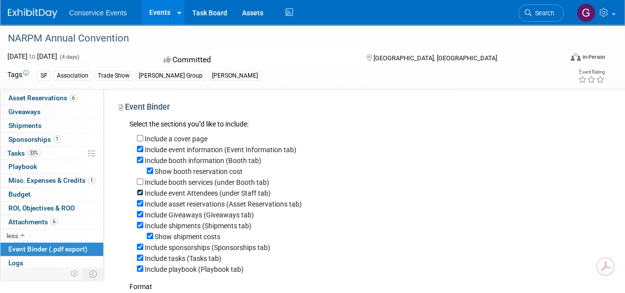
click at [142, 193] on input "Include event Attendees (under Staff tab)" at bounding box center [140, 192] width 6 height 6
checkbox input "false"
click at [139, 206] on input "Include asset reservations (Asset Reservations tab)" at bounding box center [140, 203] width 6 height 6
checkbox input "false"
click at [140, 217] on input "Include Giveaways (Giveaways tab)" at bounding box center [140, 214] width 6 height 6
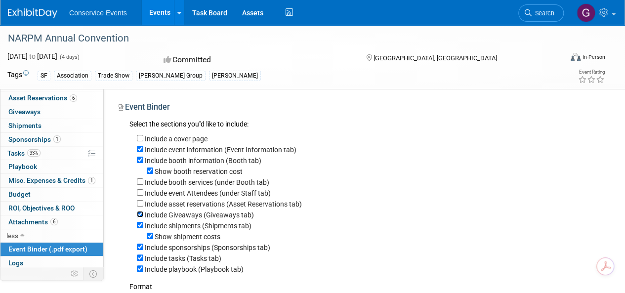
checkbox input "false"
click at [138, 226] on input "Include shipments (Shipments tab)" at bounding box center [140, 225] width 6 height 6
checkbox input "false"
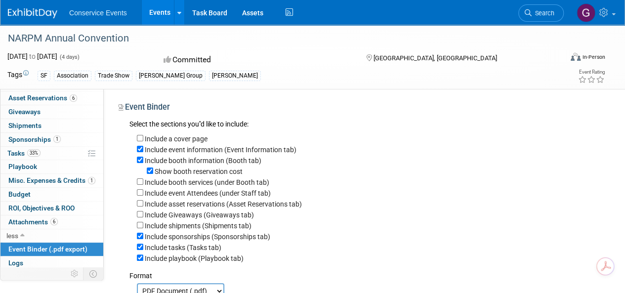
click at [135, 238] on div "Include a cover page Include event information (Event Information tab) Include …" at bounding box center [363, 196] width 468 height 133
click at [138, 239] on input "Include sponsorships (Sponsorships tab)" at bounding box center [140, 236] width 6 height 6
checkbox input "false"
click at [138, 249] on input "Include tasks (Tasks tab)" at bounding box center [140, 247] width 6 height 6
checkbox input "false"
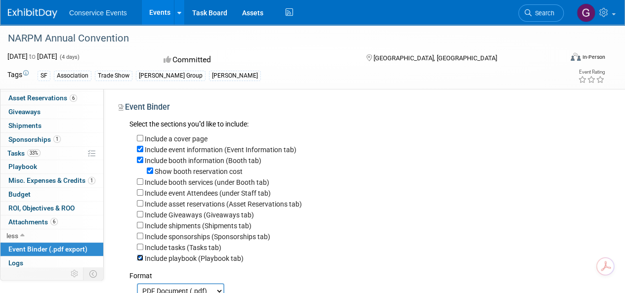
click at [139, 256] on input "Include playbook (Playbook tab)" at bounding box center [140, 257] width 6 height 6
checkbox input "false"
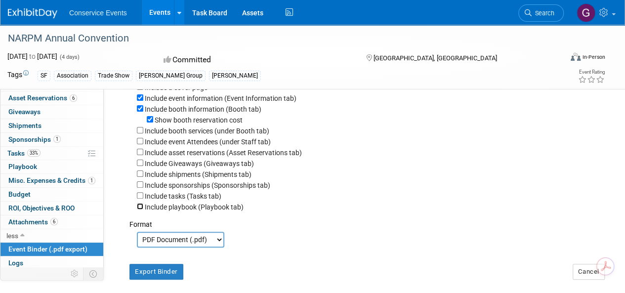
scroll to position [99, 0]
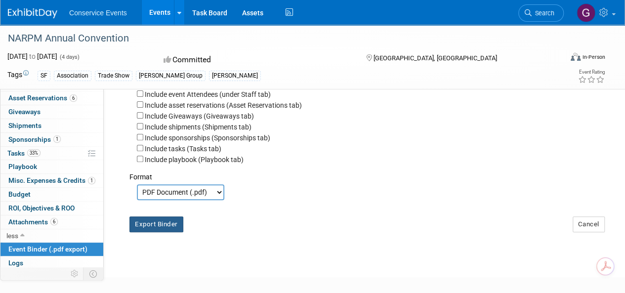
click at [159, 226] on button "Export Binder" at bounding box center [156, 224] width 54 height 16
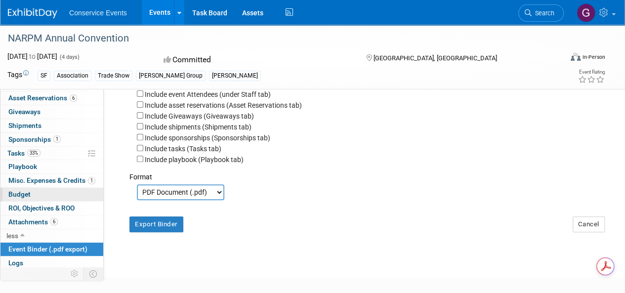
click at [23, 193] on span "Budget" at bounding box center [19, 194] width 22 height 8
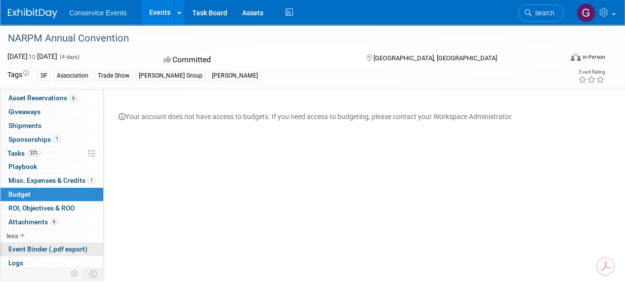
click at [25, 247] on span "Event Binder (.pdf export)" at bounding box center [47, 249] width 79 height 8
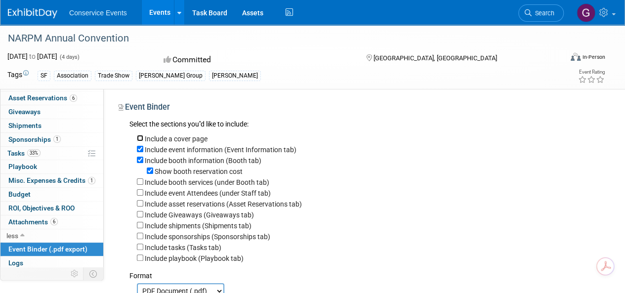
click at [140, 137] on input "Include a cover page" at bounding box center [140, 138] width 6 height 6
checkbox input "true"
click at [139, 180] on input "Include booth services (under Booth tab)" at bounding box center [140, 181] width 6 height 6
checkbox input "true"
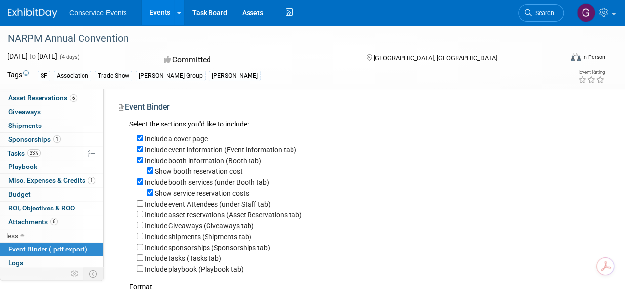
click at [137, 192] on div "Show service reservation costs" at bounding box center [367, 192] width 461 height 11
drag, startPoint x: 140, startPoint y: 203, endPoint x: 138, endPoint y: 217, distance: 14.0
click at [140, 205] on input "Include event Attendees (under Staff tab)" at bounding box center [140, 203] width 6 height 6
checkbox input "true"
click at [139, 217] on input "Include asset reservations (Asset Reservations tab)" at bounding box center [140, 214] width 6 height 6
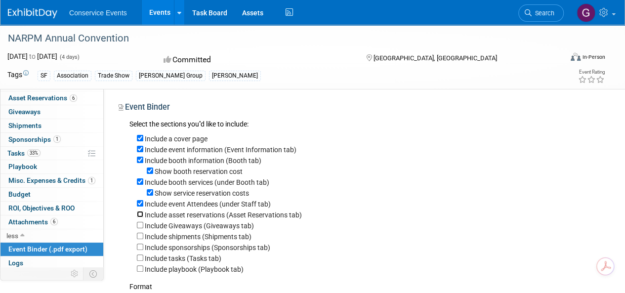
checkbox input "true"
click at [140, 226] on input "Include Giveaways (Giveaways tab)" at bounding box center [140, 225] width 6 height 6
checkbox input "true"
drag, startPoint x: 140, startPoint y: 232, endPoint x: 138, endPoint y: 242, distance: 9.6
click at [141, 233] on div "Include shipments (Shipments tab)" at bounding box center [367, 236] width 461 height 11
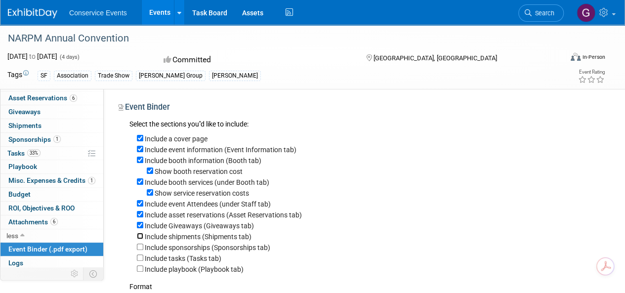
click at [139, 238] on input "Include shipments (Shipments tab)" at bounding box center [140, 236] width 6 height 6
checkbox input "true"
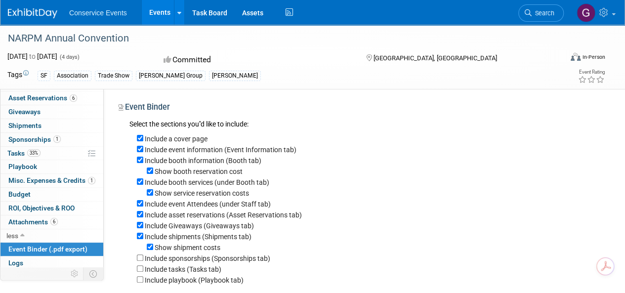
click at [139, 247] on div "Show shipment costs" at bounding box center [367, 247] width 461 height 11
click at [139, 258] on input "Include sponsorships (Sponsorships tab)" at bounding box center [140, 257] width 6 height 6
checkbox input "true"
drag, startPoint x: 140, startPoint y: 269, endPoint x: 140, endPoint y: 277, distance: 7.9
click at [140, 270] on input "Include tasks (Tasks tab)" at bounding box center [140, 268] width 6 height 6
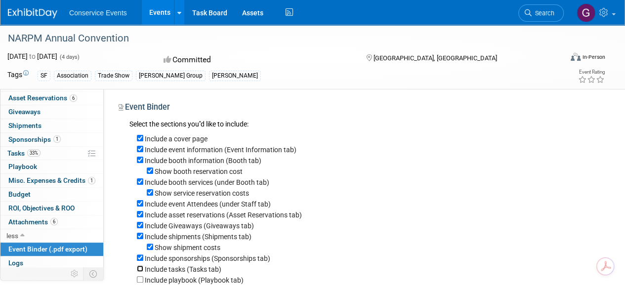
checkbox input "true"
click at [140, 281] on input "Include playbook (Playbook tab)" at bounding box center [140, 279] width 6 height 6
checkbox input "true"
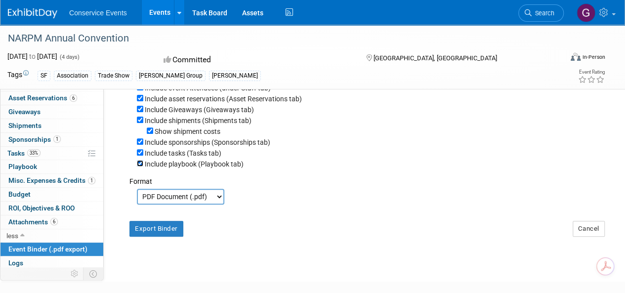
scroll to position [175, 0]
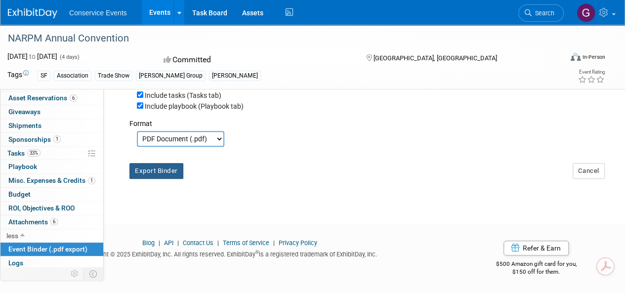
click at [160, 176] on button "Export Binder" at bounding box center [156, 171] width 54 height 16
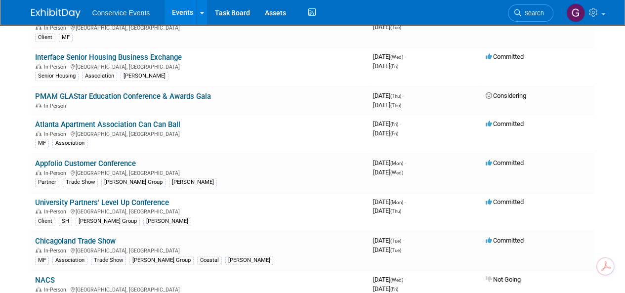
scroll to position [543, 0]
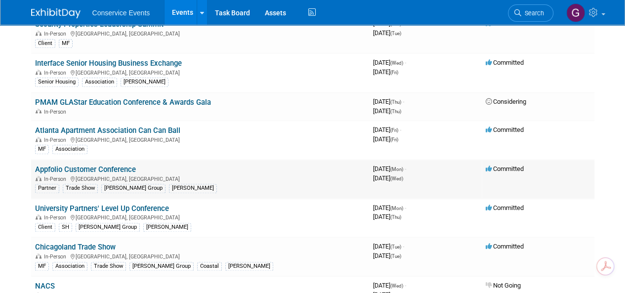
click at [127, 165] on link "Appfolio Customer Conference" at bounding box center [85, 169] width 101 height 9
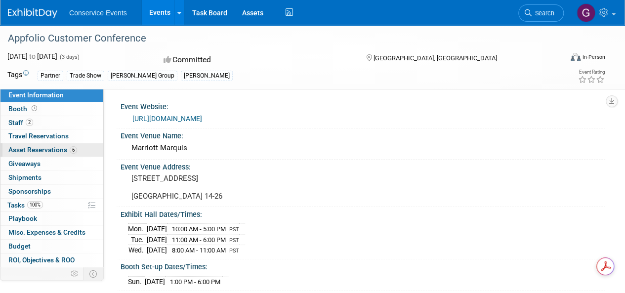
click at [32, 149] on span "Asset Reservations 6" at bounding box center [42, 150] width 69 height 8
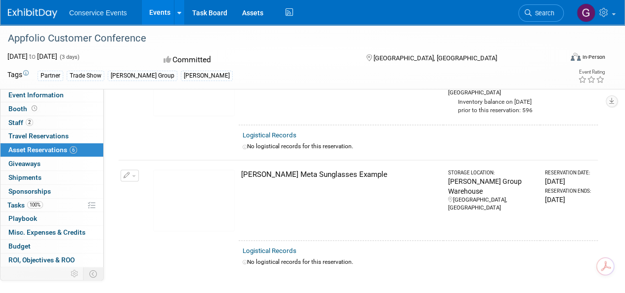
scroll to position [646, 0]
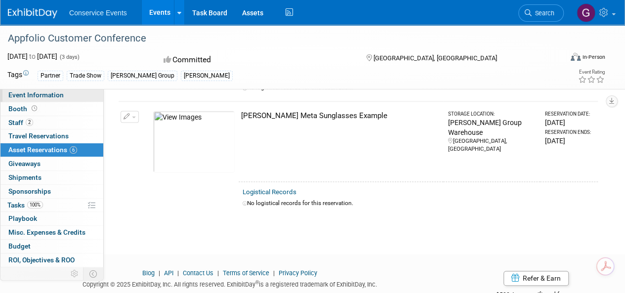
click at [16, 100] on link "Event Information" at bounding box center [51, 94] width 103 height 13
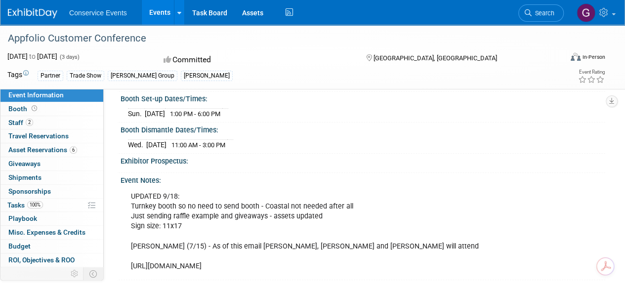
scroll to position [25, 0]
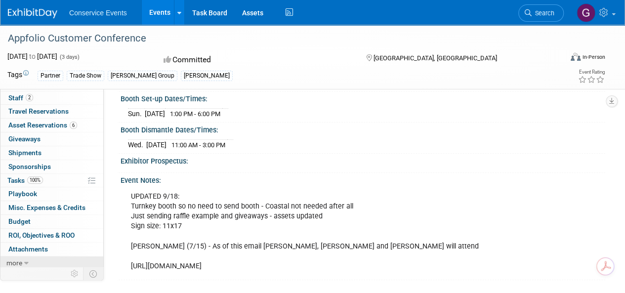
click at [25, 260] on icon at bounding box center [26, 263] width 4 height 7
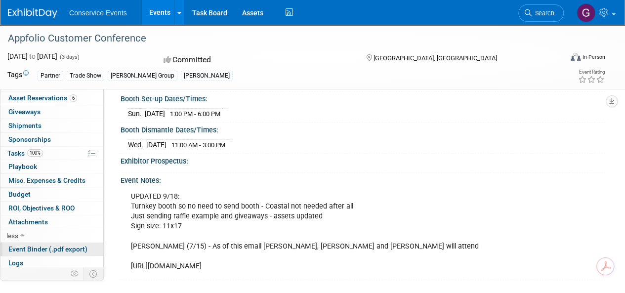
click at [39, 245] on span "Event Binder (.pdf export)" at bounding box center [47, 249] width 79 height 8
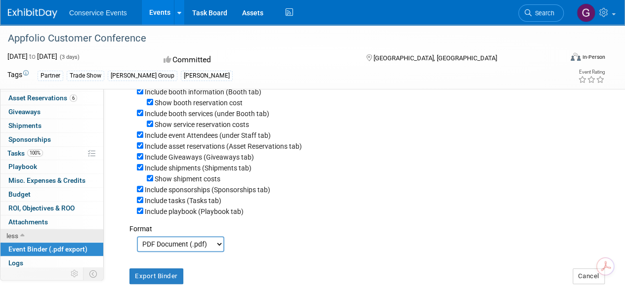
scroll to position [175, 0]
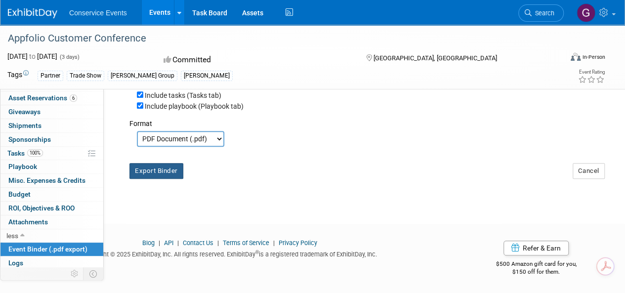
click at [166, 173] on button "Export Binder" at bounding box center [156, 171] width 54 height 16
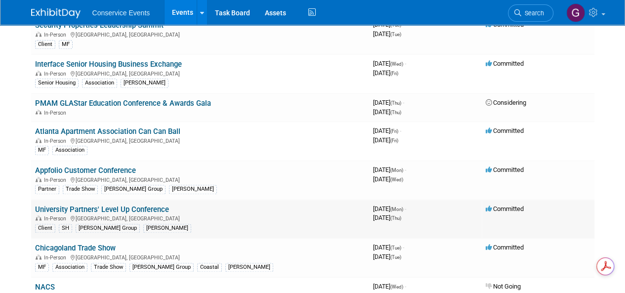
click at [154, 205] on link "University Partners' Level Up Conference" at bounding box center [102, 209] width 134 height 9
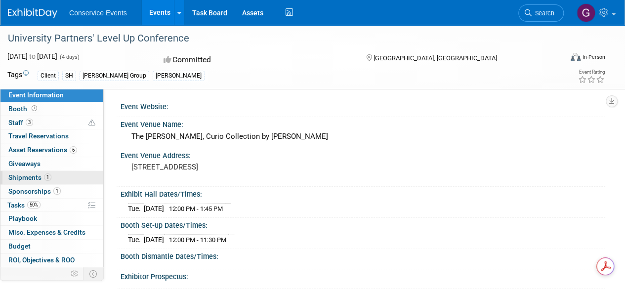
click at [34, 177] on span "Shipments 1" at bounding box center [29, 177] width 43 height 8
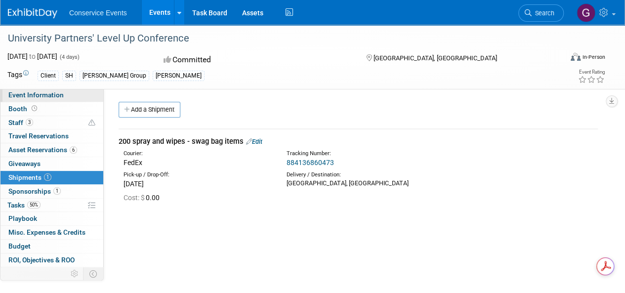
click at [25, 93] on span "Event Information" at bounding box center [35, 95] width 55 height 8
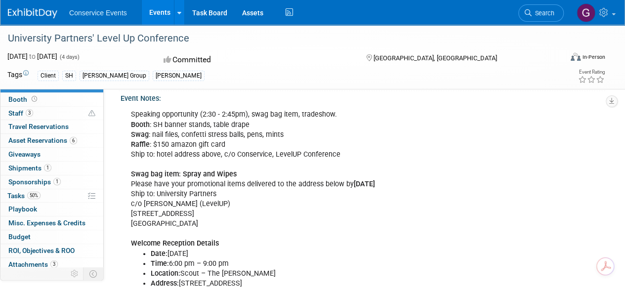
scroll to position [25, 0]
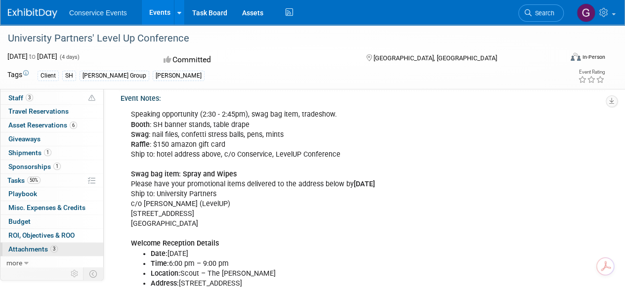
click at [42, 246] on span "Attachments 3" at bounding box center [32, 249] width 49 height 8
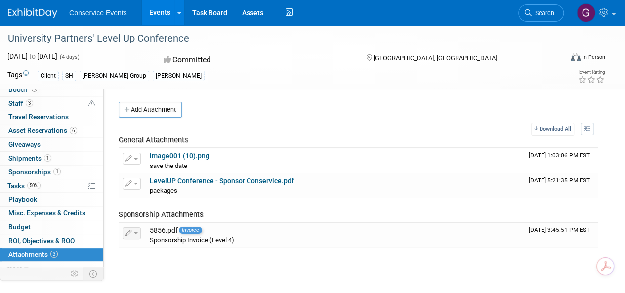
scroll to position [0, 0]
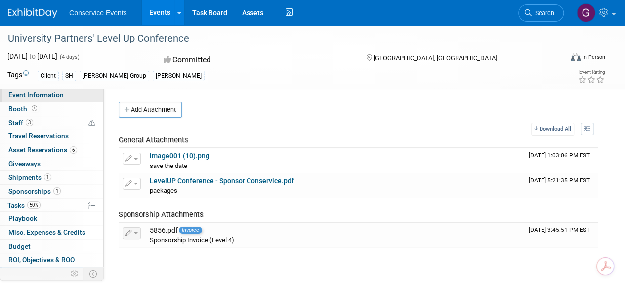
click at [38, 95] on span "Event Information" at bounding box center [35, 95] width 55 height 8
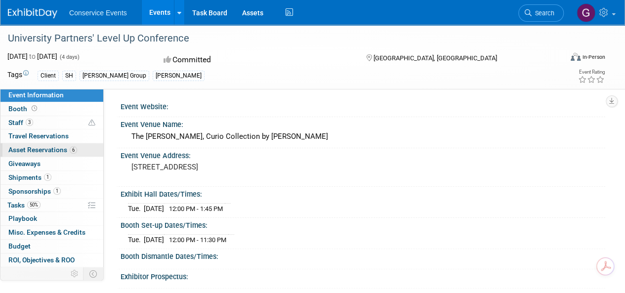
click at [58, 150] on span "Asset Reservations 6" at bounding box center [42, 150] width 69 height 8
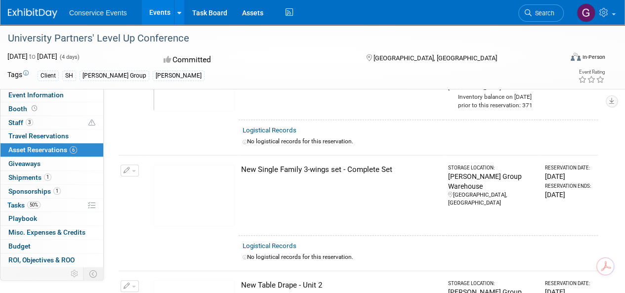
scroll to position [346, 0]
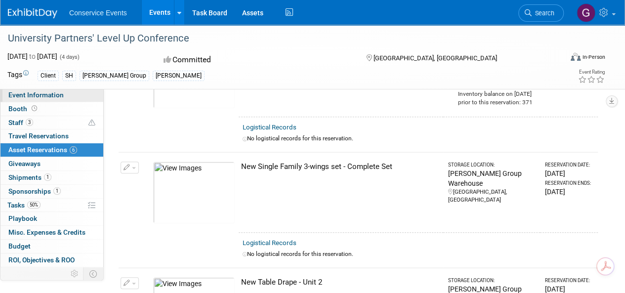
click at [43, 96] on span "Event Information" at bounding box center [35, 95] width 55 height 8
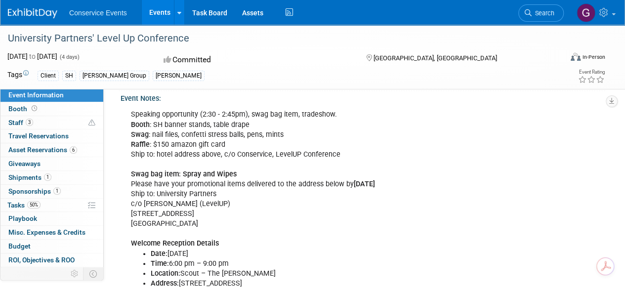
scroll to position [148, 0]
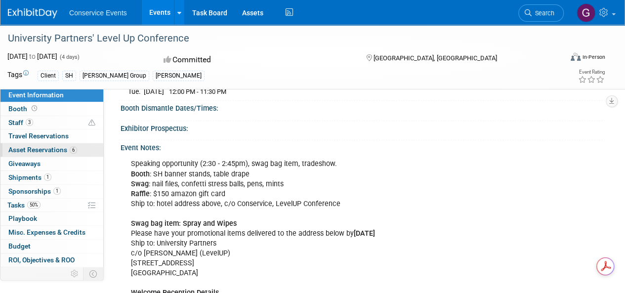
click at [26, 149] on span "Asset Reservations 6" at bounding box center [42, 150] width 69 height 8
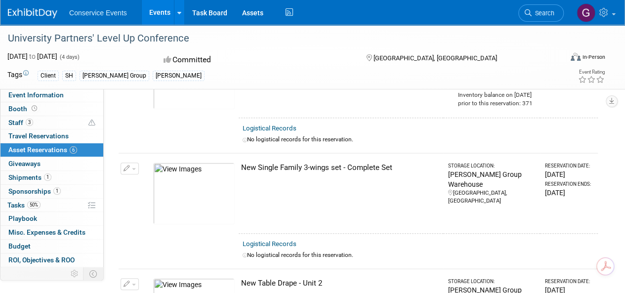
scroll to position [346, 0]
click at [250, 11] on link "Assets" at bounding box center [253, 12] width 36 height 25
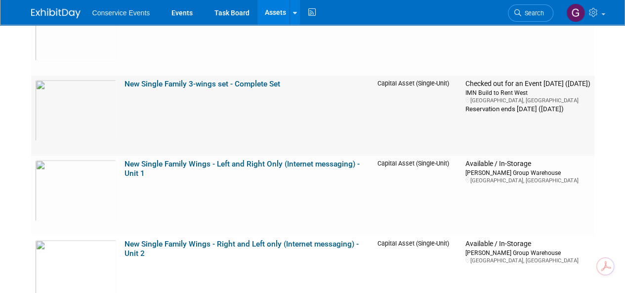
scroll to position [11856, 0]
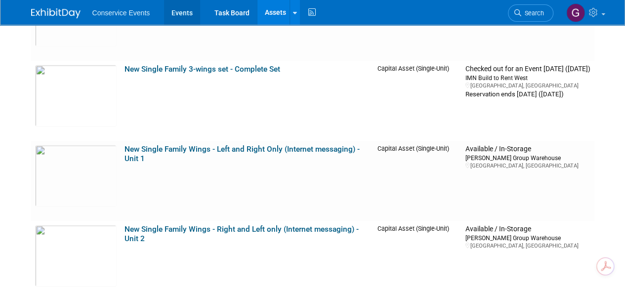
click at [180, 14] on link "Events" at bounding box center [182, 12] width 36 height 25
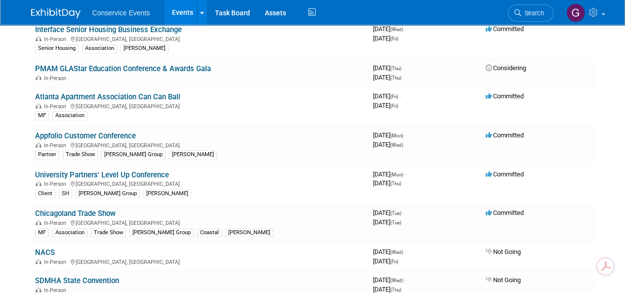
scroll to position [593, 0]
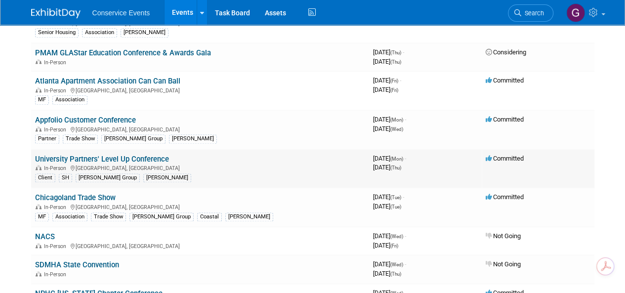
click at [124, 155] on link "University Partners' Level Up Conference" at bounding box center [102, 159] width 134 height 9
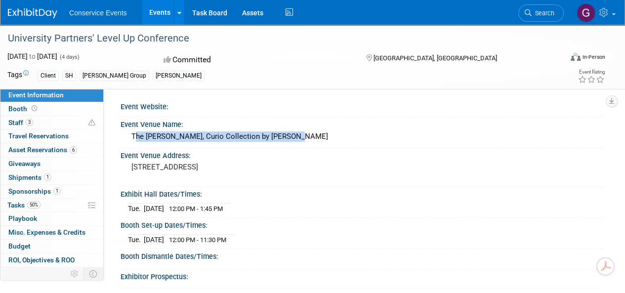
drag, startPoint x: 275, startPoint y: 136, endPoint x: 128, endPoint y: 143, distance: 146.4
click at [128, 143] on div "The Statler Dallas, Curio Collection by Hilton" at bounding box center [363, 136] width 470 height 15
copy div "The Statler Dallas, Curio Collection by Hilton"
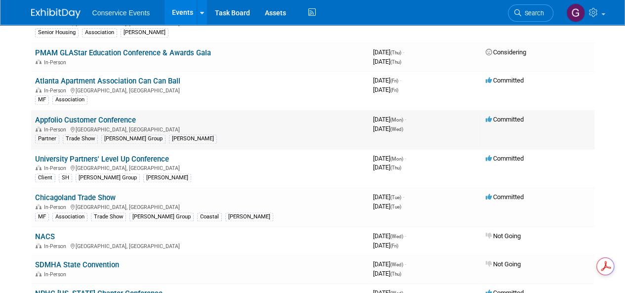
click at [116, 116] on link "Appfolio Customer Conference" at bounding box center [85, 120] width 101 height 9
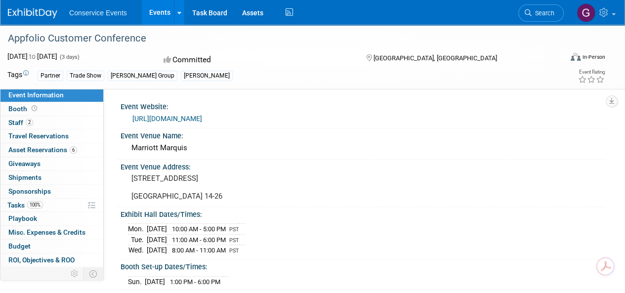
scroll to position [25, 0]
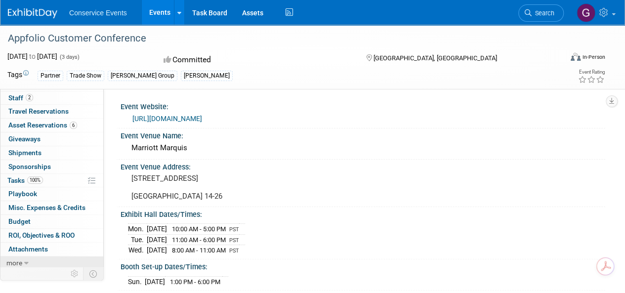
click at [29, 258] on link "more" at bounding box center [51, 262] width 103 height 13
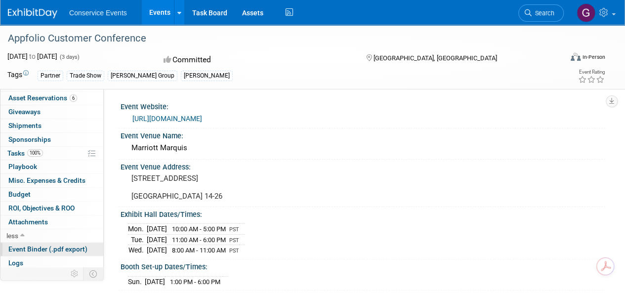
click at [35, 247] on span "Event Binder (.pdf export)" at bounding box center [47, 249] width 79 height 8
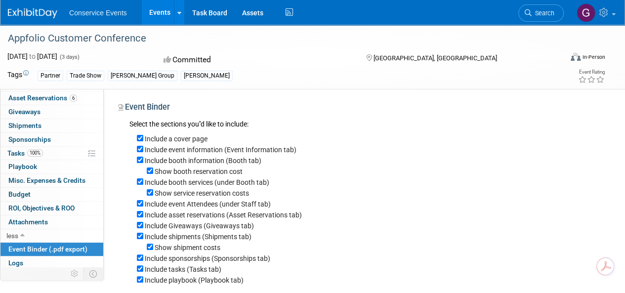
scroll to position [175, 0]
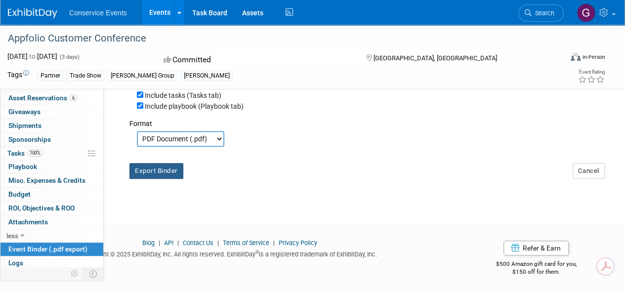
click at [164, 172] on button "Export Binder" at bounding box center [156, 171] width 54 height 16
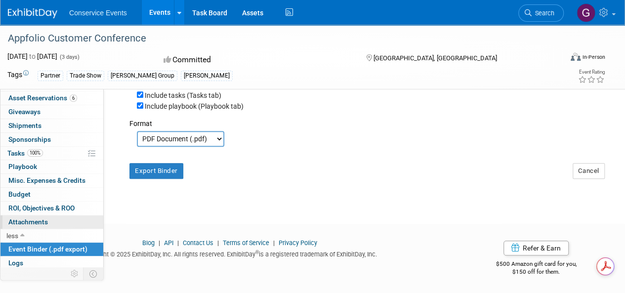
click at [48, 219] on link "0 Attachments 0" at bounding box center [51, 221] width 103 height 13
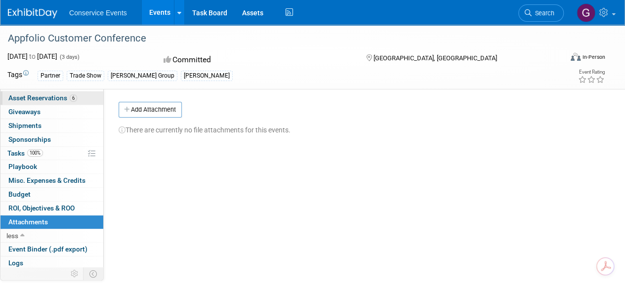
click at [45, 99] on span "Asset Reservations 6" at bounding box center [42, 98] width 69 height 8
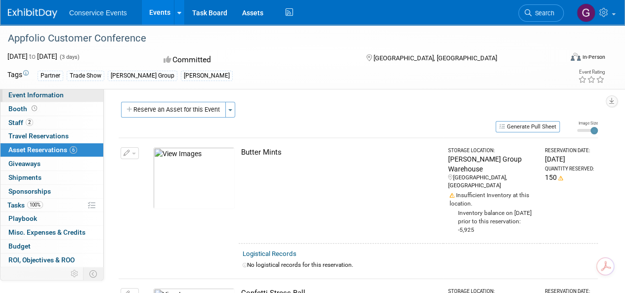
click at [62, 96] on link "Event Information" at bounding box center [51, 94] width 103 height 13
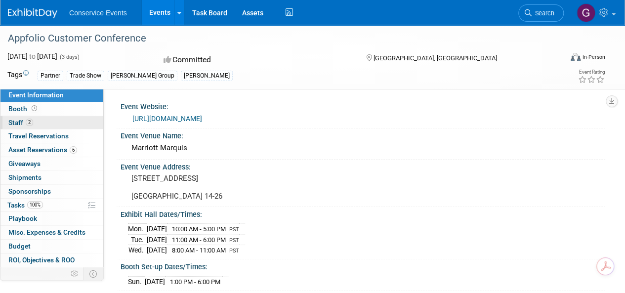
click at [18, 122] on span "Staff 2" at bounding box center [20, 123] width 25 height 8
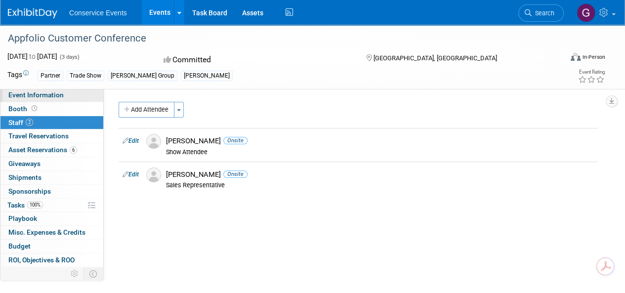
click at [33, 94] on span "Event Information" at bounding box center [35, 95] width 55 height 8
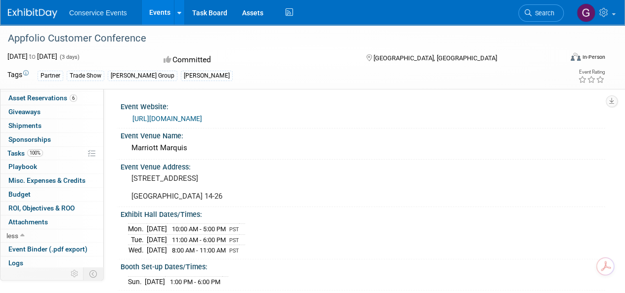
click at [158, 13] on link "Events" at bounding box center [160, 12] width 36 height 25
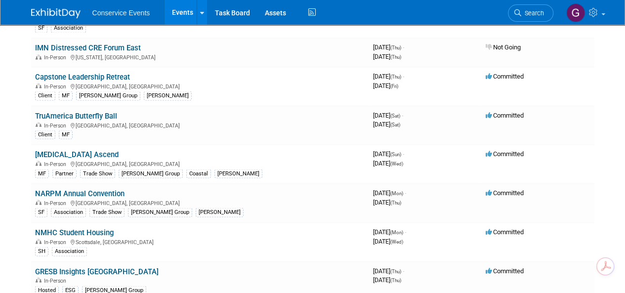
scroll to position [889, 0]
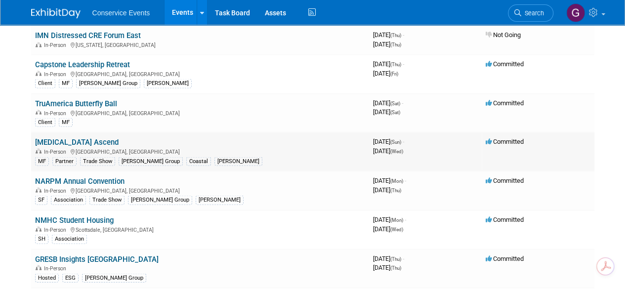
click at [57, 137] on link "[MEDICAL_DATA] Ascend" at bounding box center [76, 141] width 83 height 9
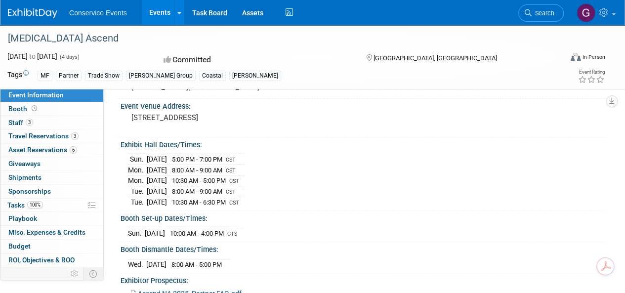
scroll to position [25, 0]
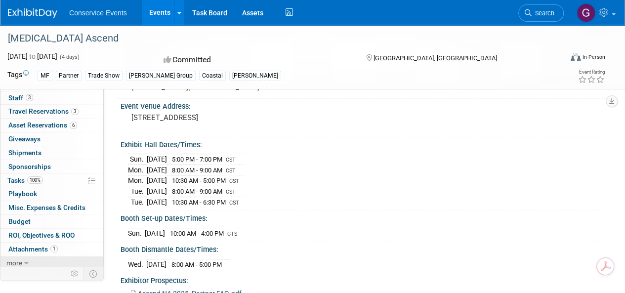
click at [29, 260] on link "more" at bounding box center [51, 262] width 103 height 13
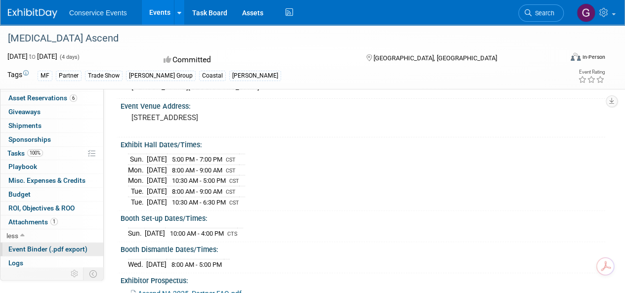
click at [30, 247] on span "Event Binder (.pdf export)" at bounding box center [47, 249] width 79 height 8
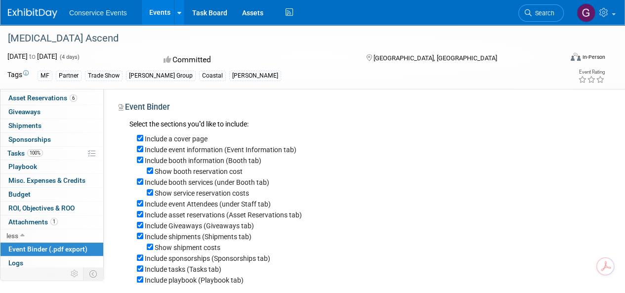
scroll to position [175, 0]
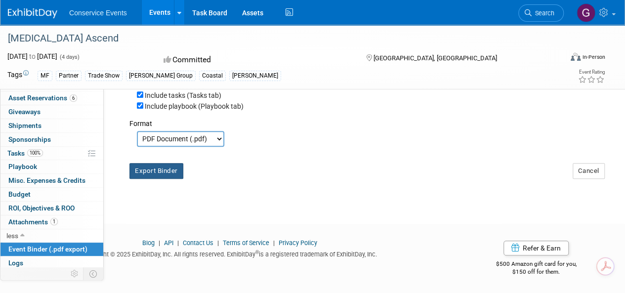
click at [165, 174] on button "Export Binder" at bounding box center [156, 171] width 54 height 16
